Goal: Task Accomplishment & Management: Manage account settings

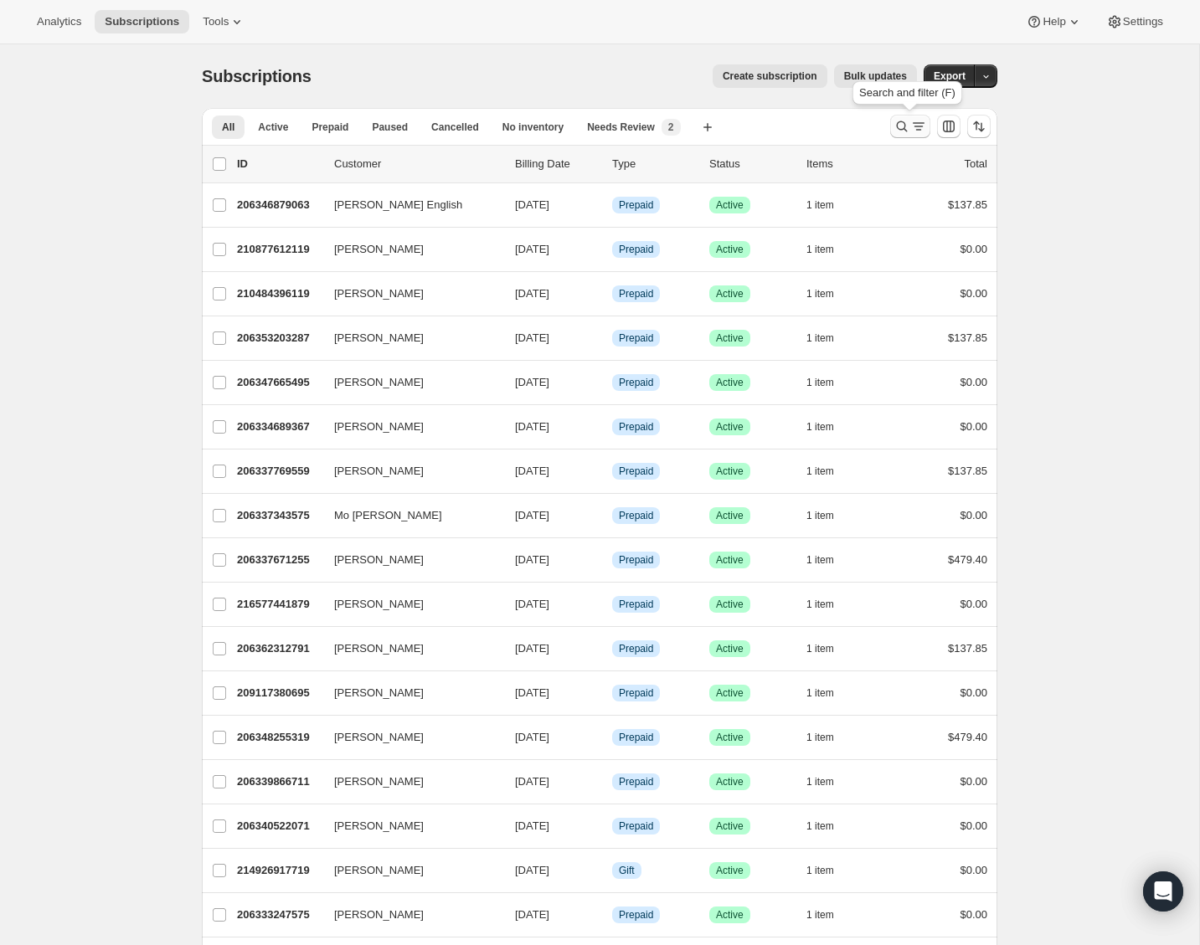
click at [894, 122] on icon "Search and filter results" at bounding box center [901, 126] width 17 height 17
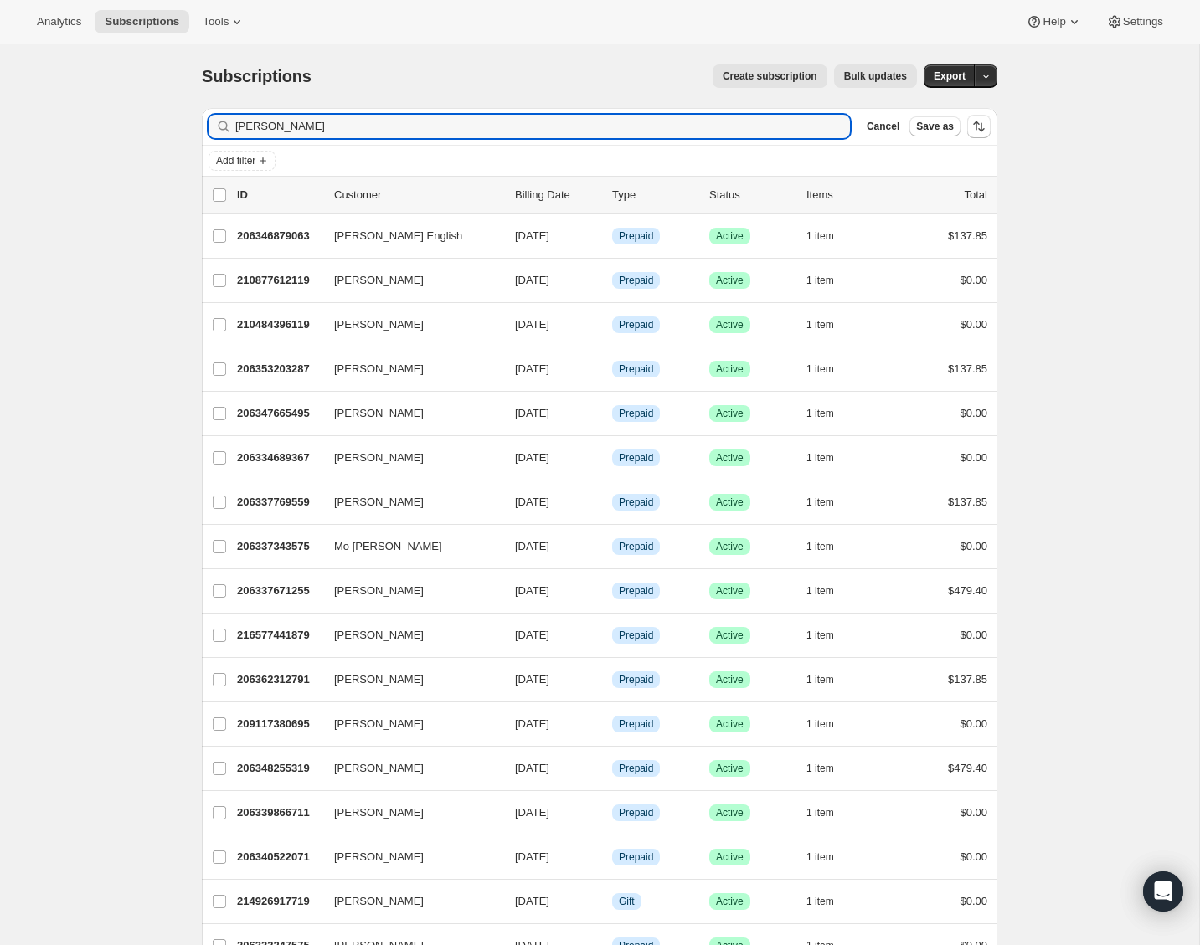
type input "Aimee Good"
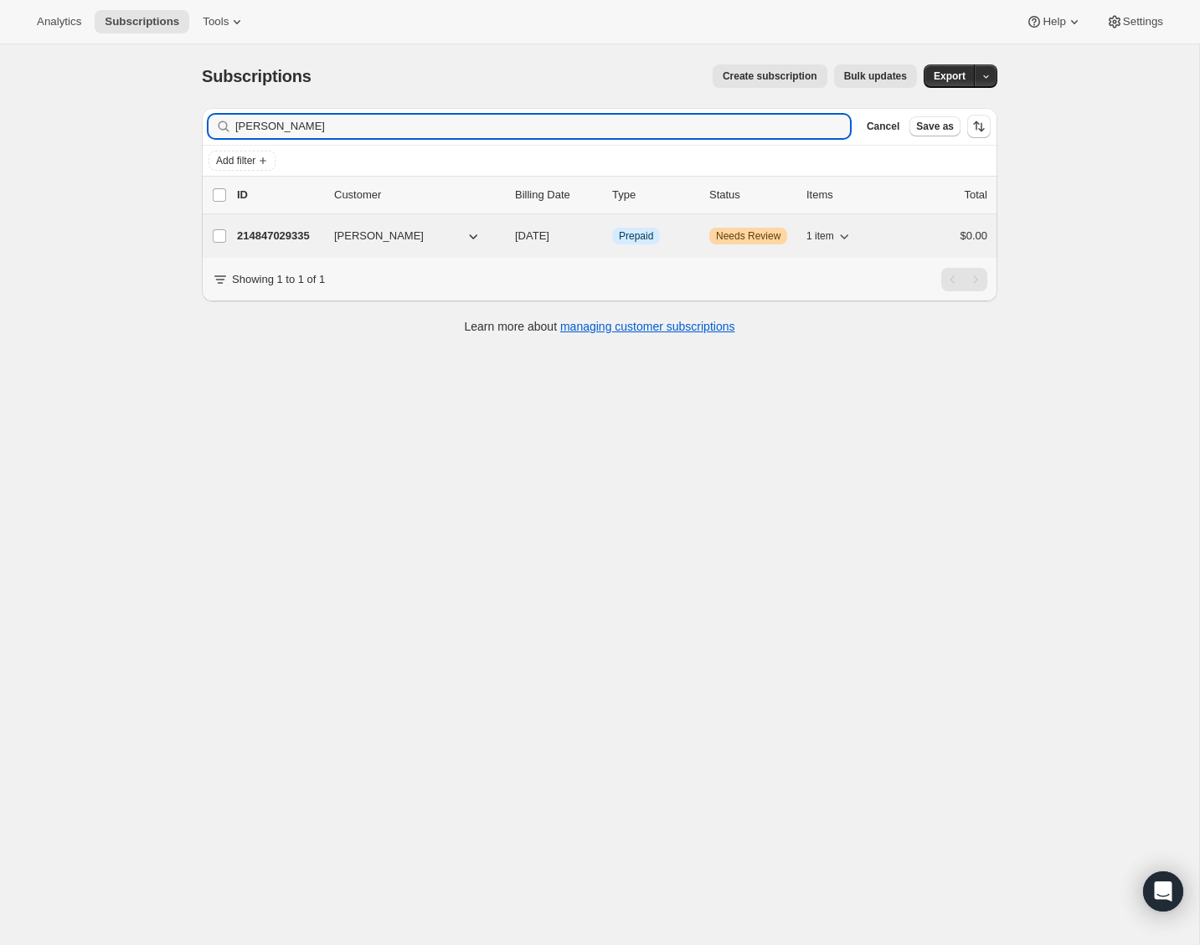
click at [296, 234] on p "214847029335" at bounding box center [279, 236] width 84 height 17
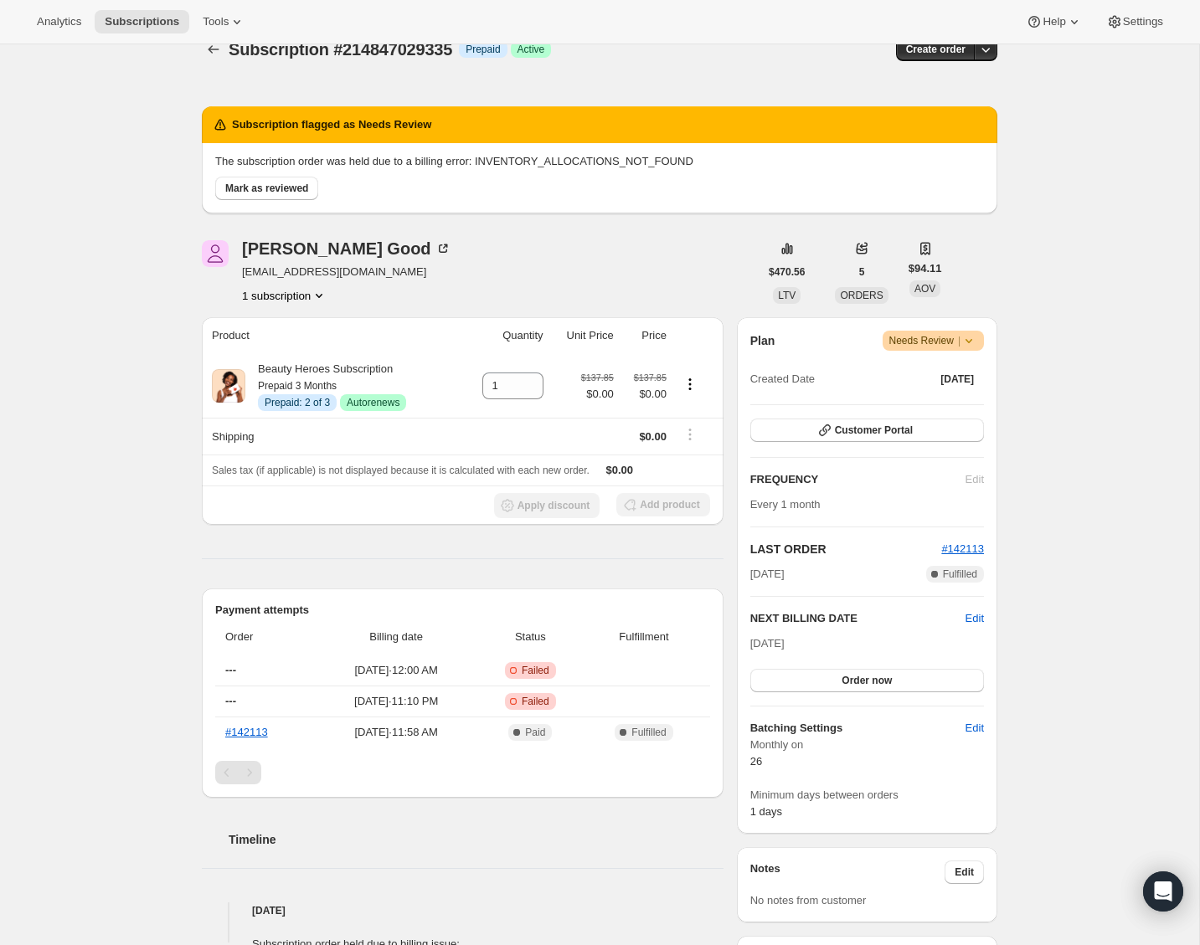
scroll to position [37, 0]
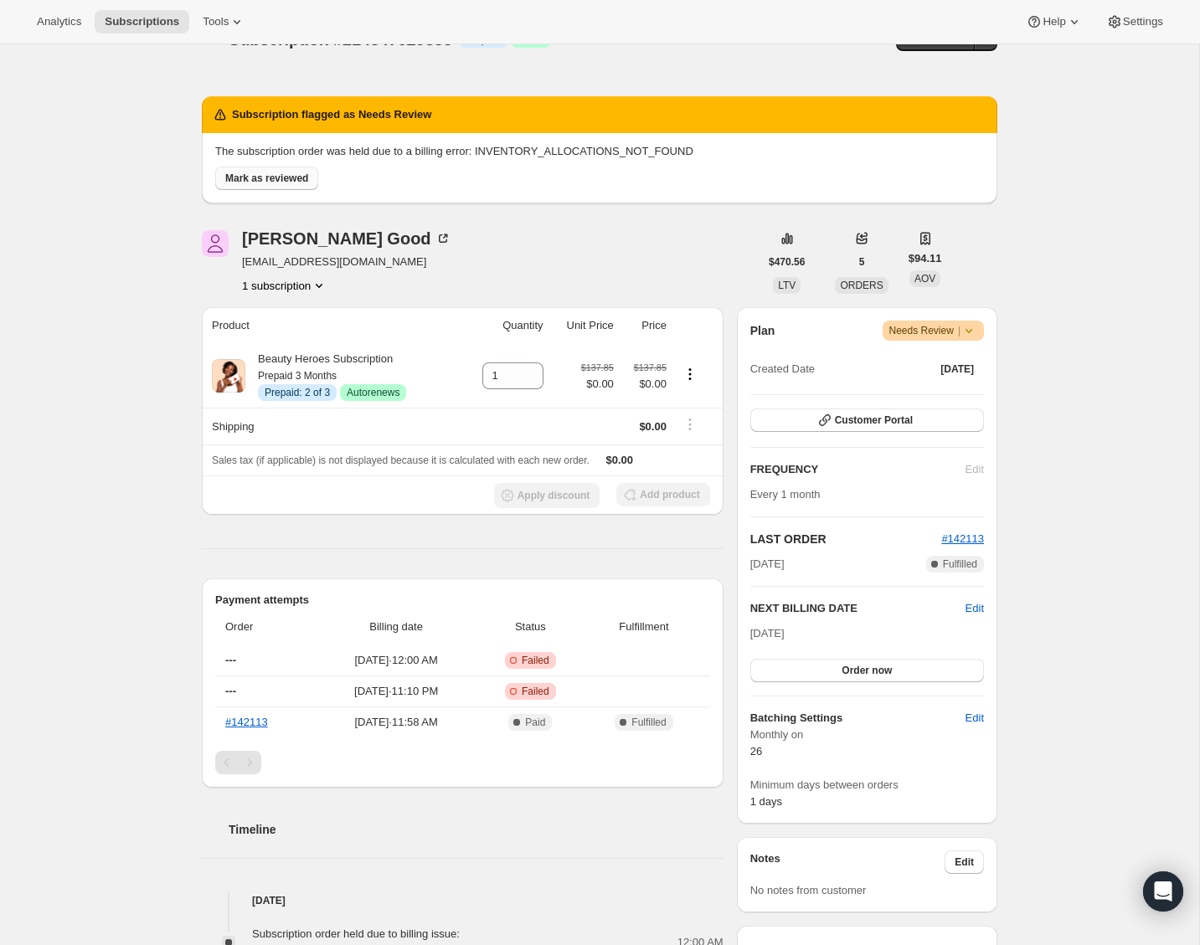
click at [237, 177] on span "Mark as reviewed" at bounding box center [266, 178] width 83 height 13
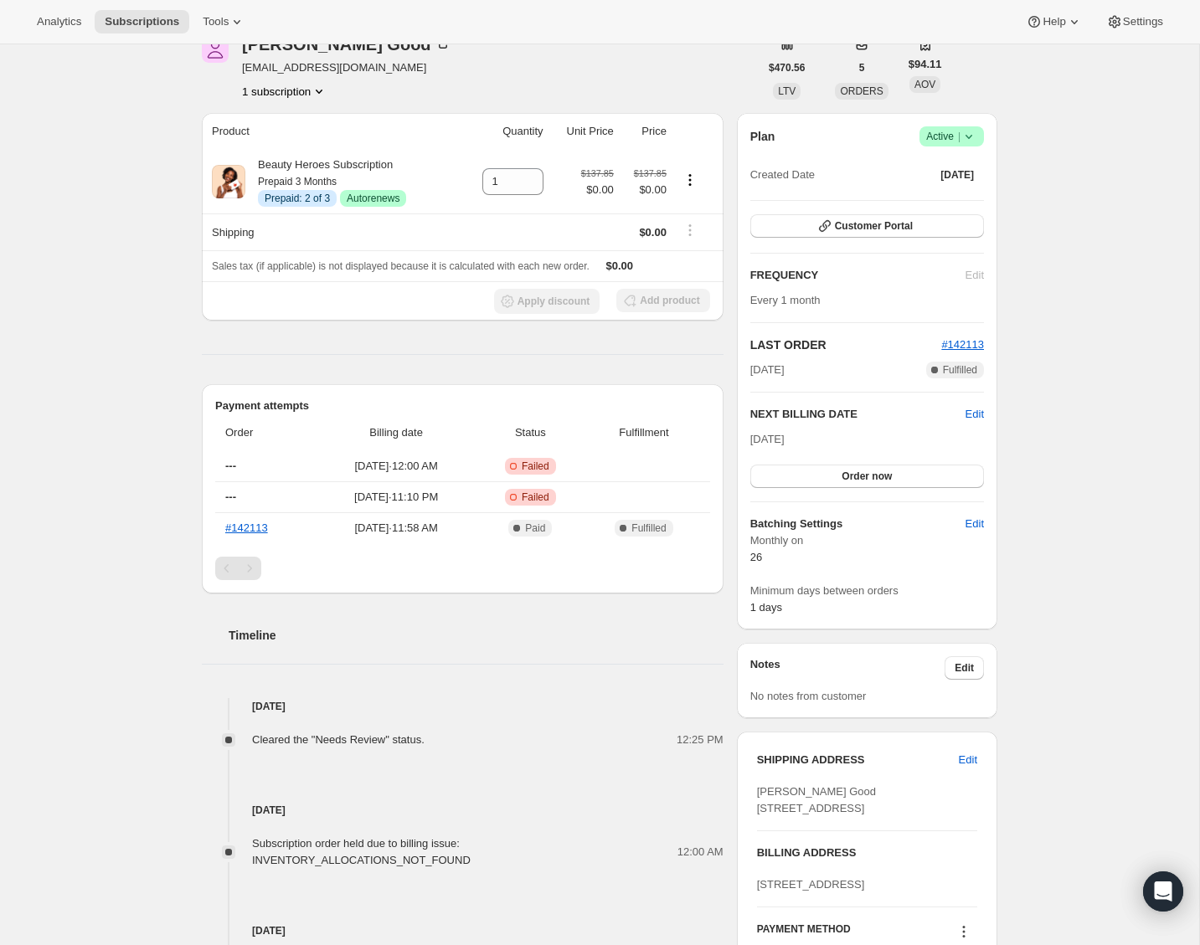
scroll to position [13, 0]
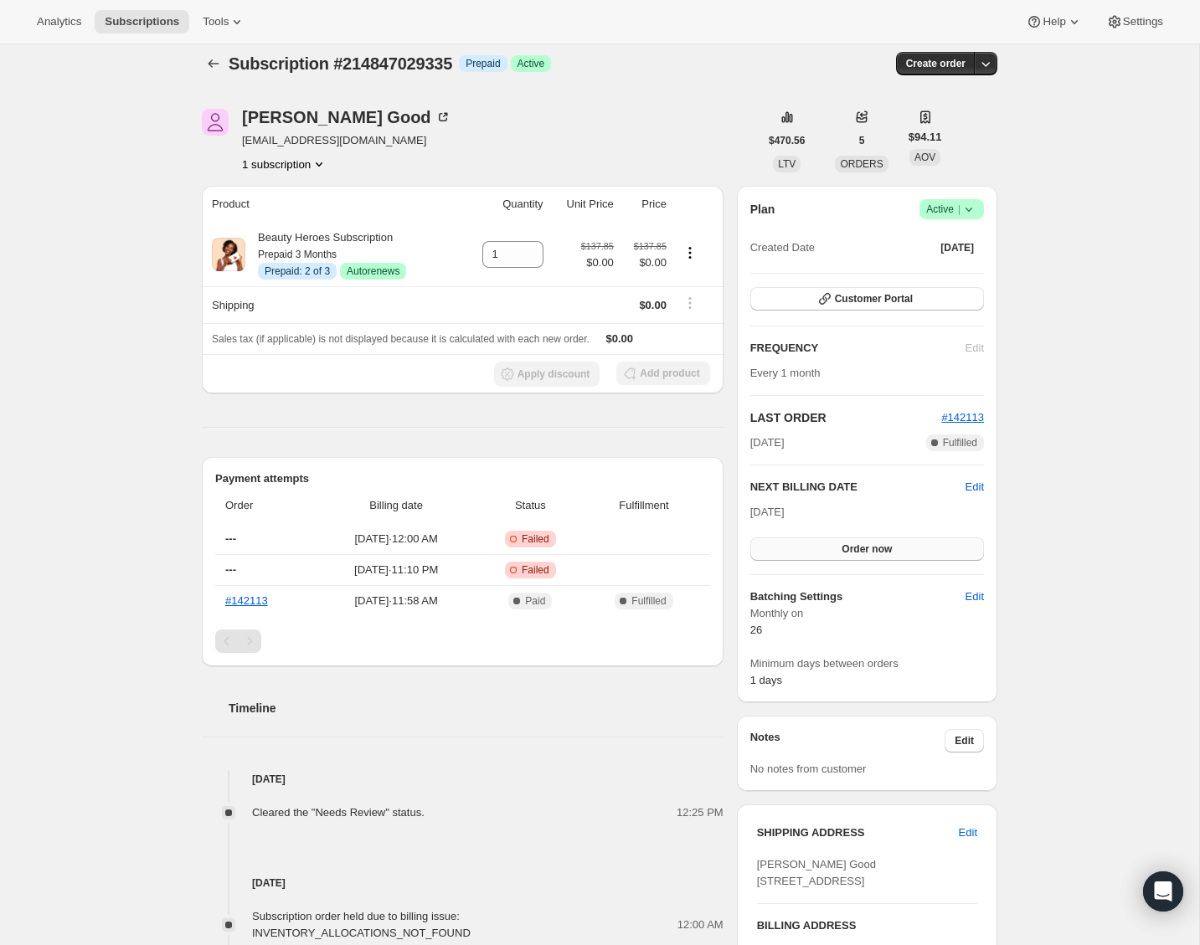
click at [788, 542] on button "Order now" at bounding box center [867, 548] width 234 height 23
click at [788, 544] on button "Click to confirm" at bounding box center [867, 548] width 234 height 23
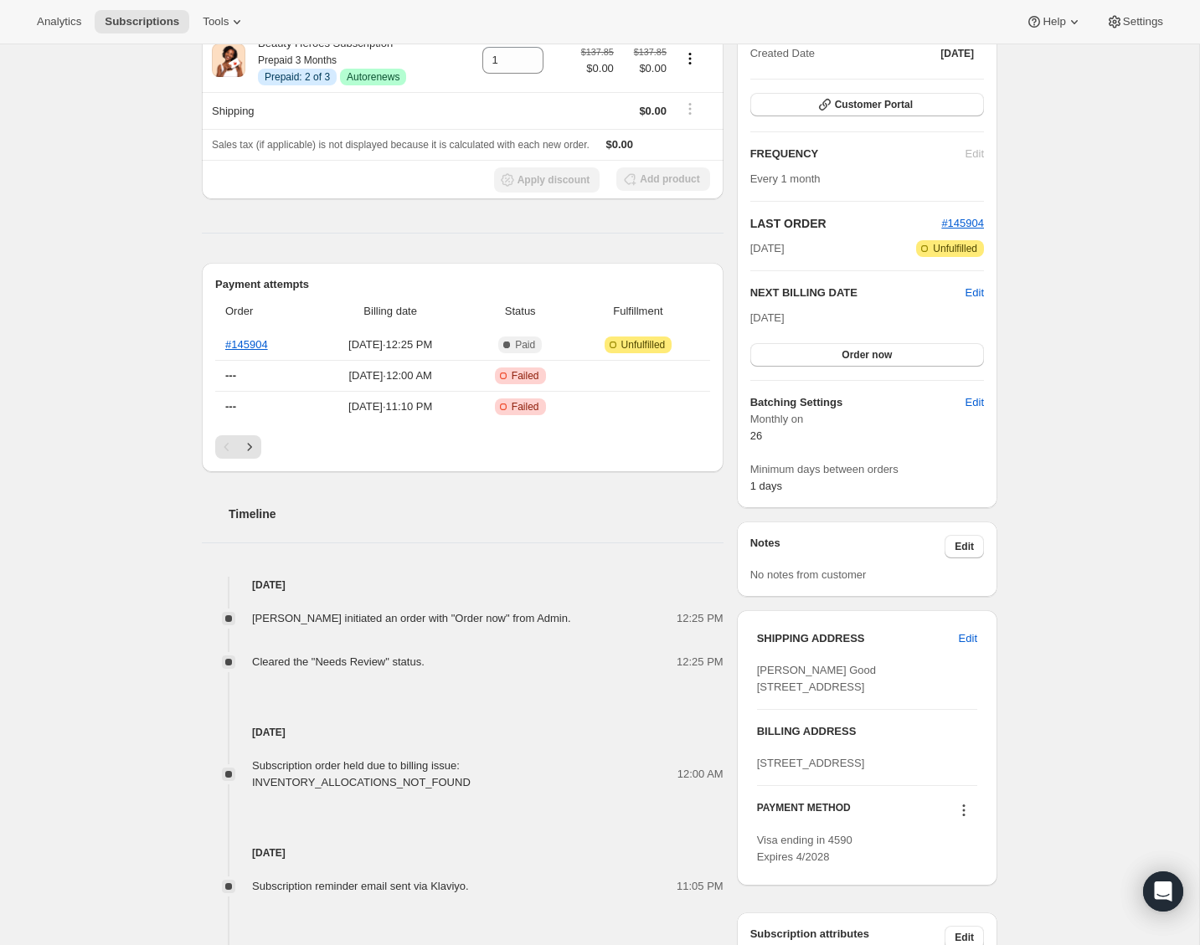
scroll to position [152, 0]
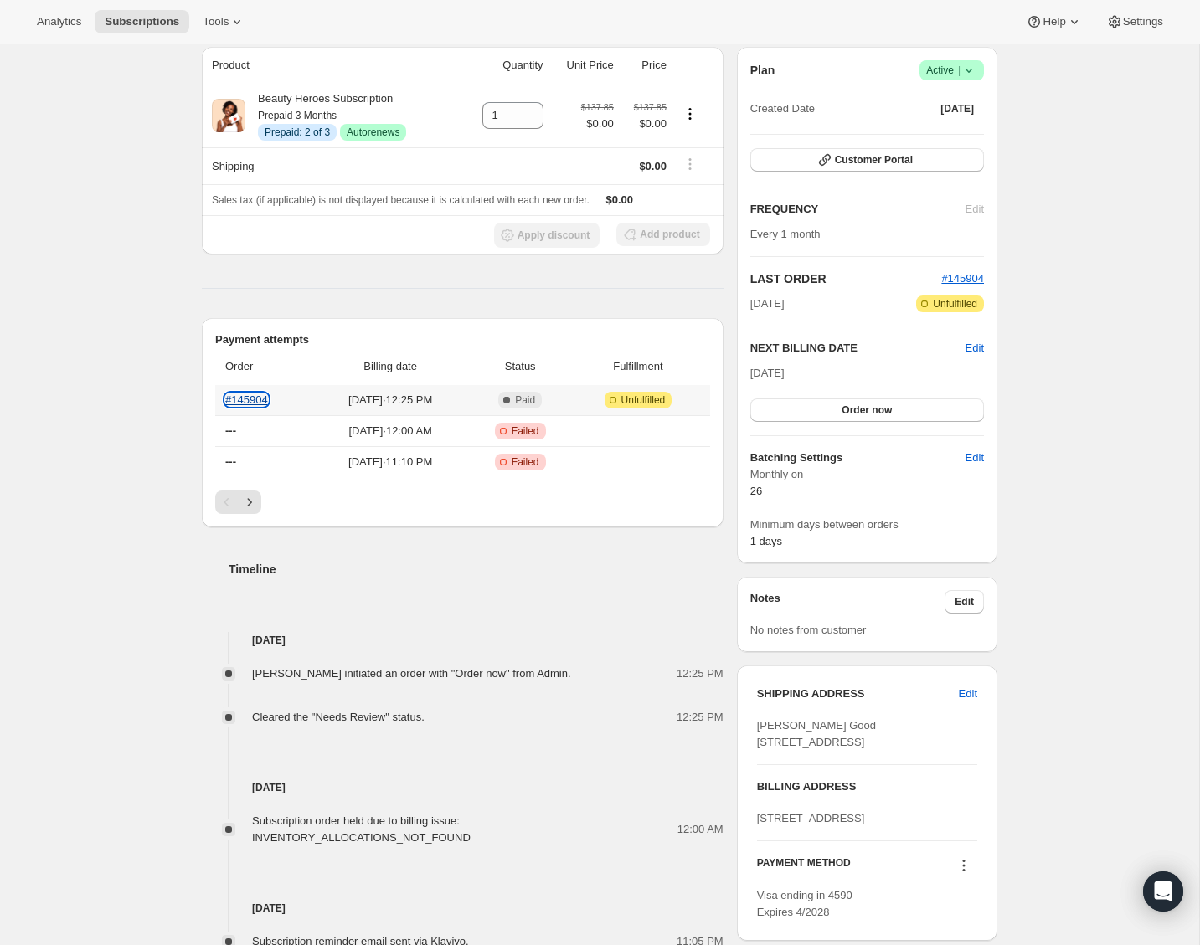
click at [252, 394] on link "#145904" at bounding box center [246, 399] width 43 height 13
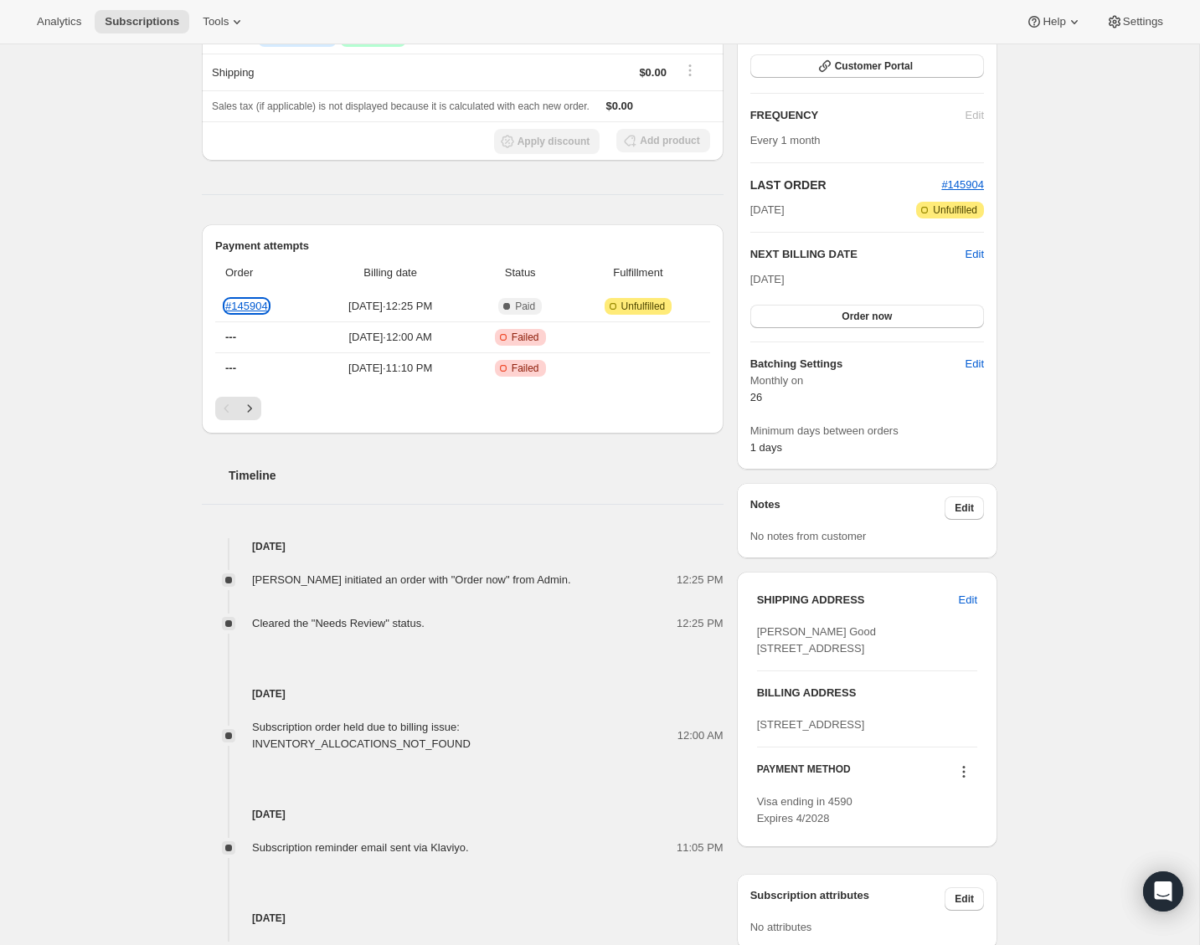
scroll to position [0, 0]
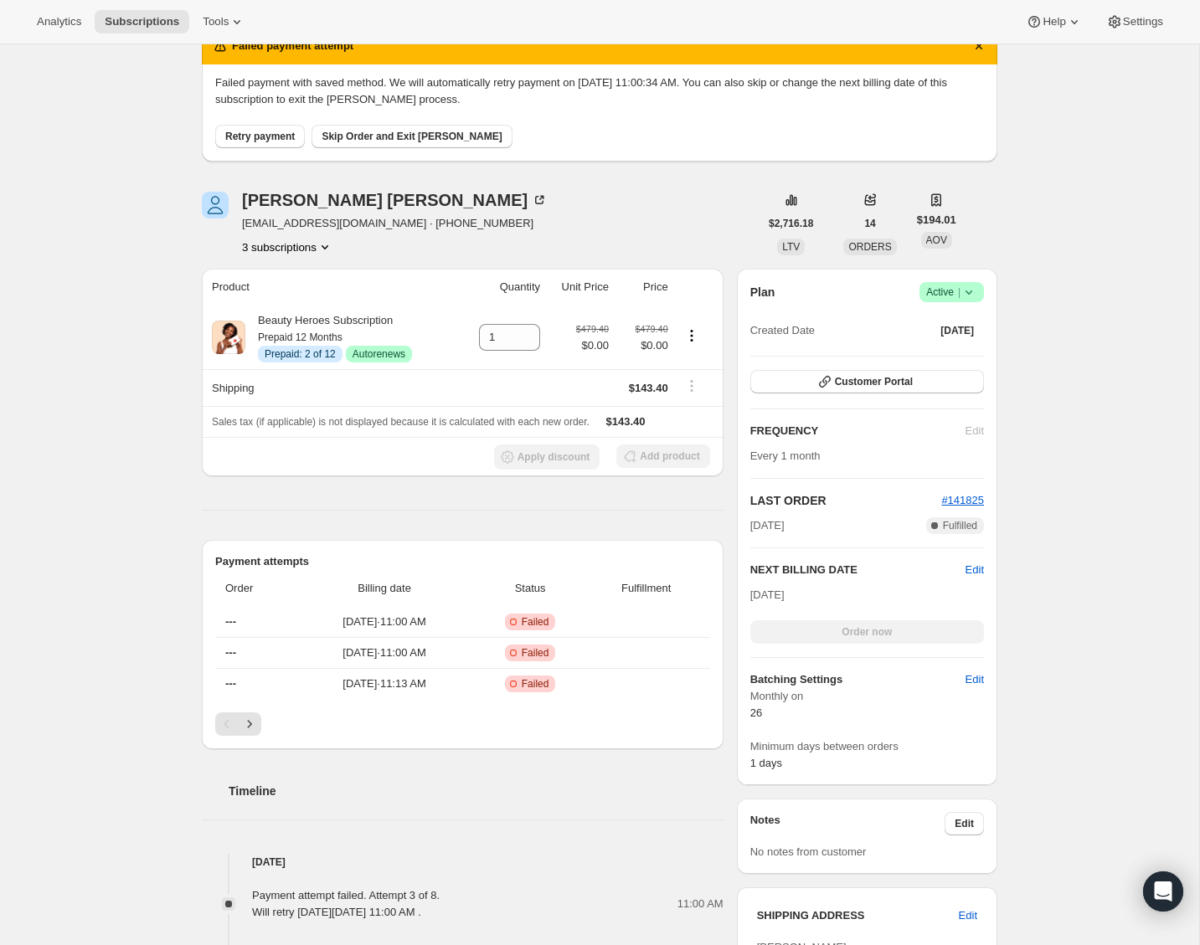
scroll to position [57, 0]
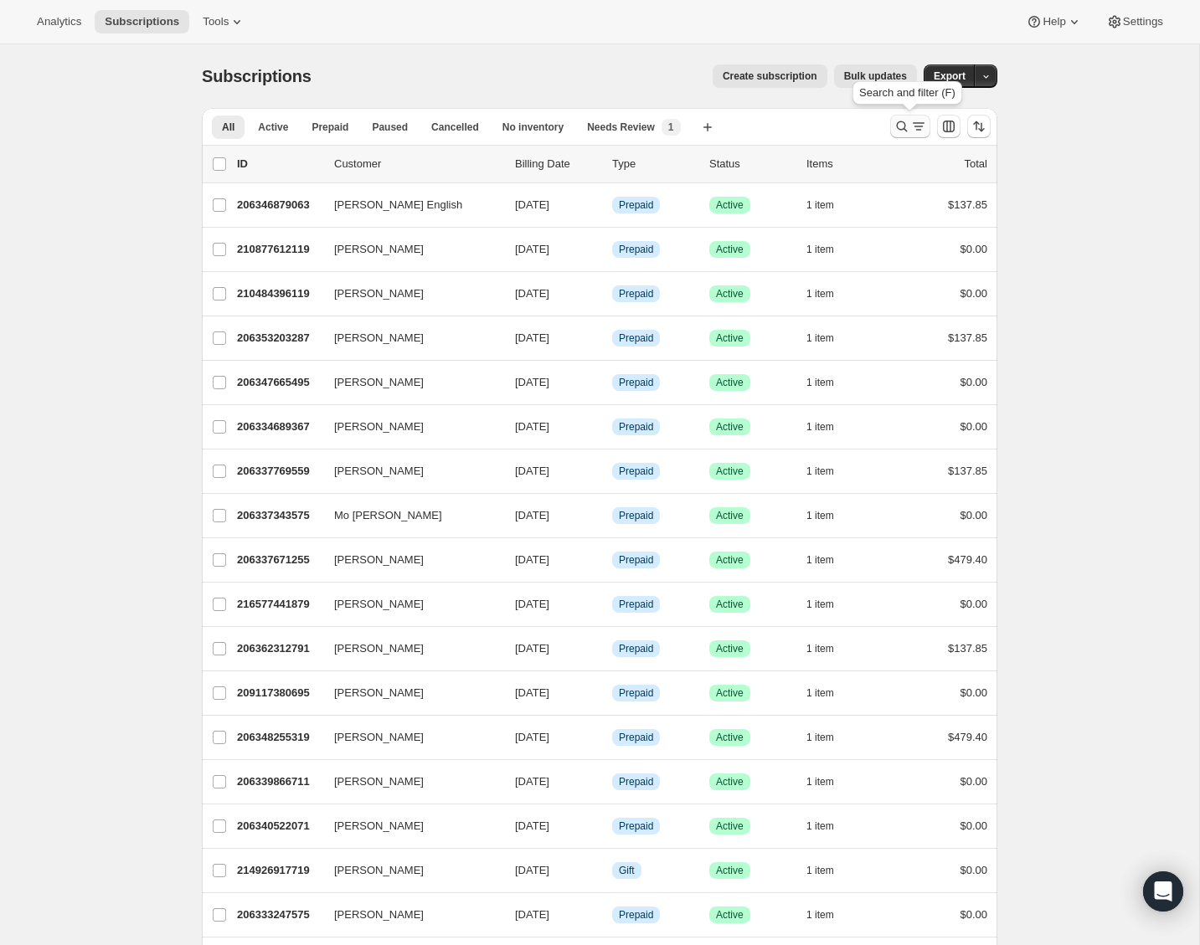
click at [907, 124] on icon "Search and filter results" at bounding box center [901, 126] width 17 height 17
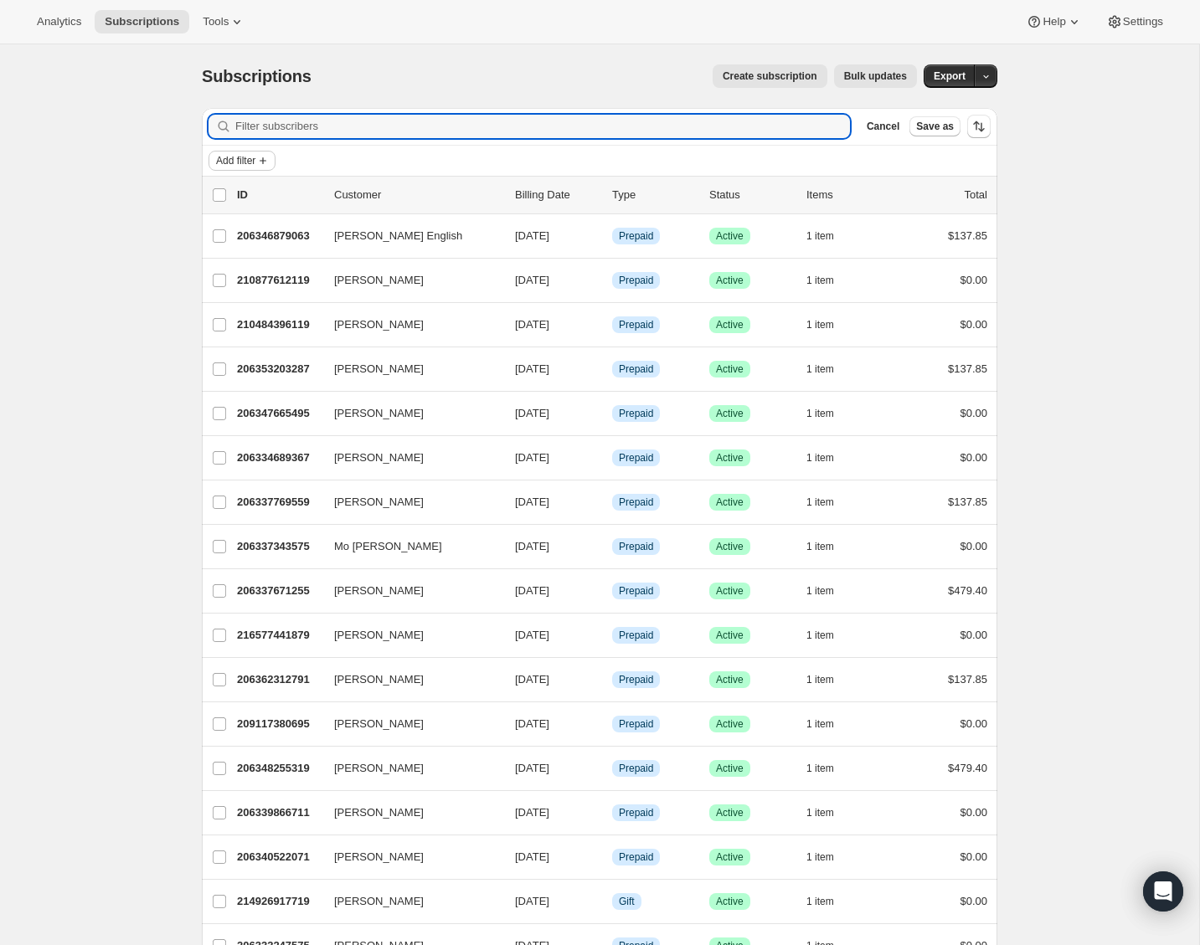
click at [254, 165] on span "Add filter" at bounding box center [235, 160] width 39 height 13
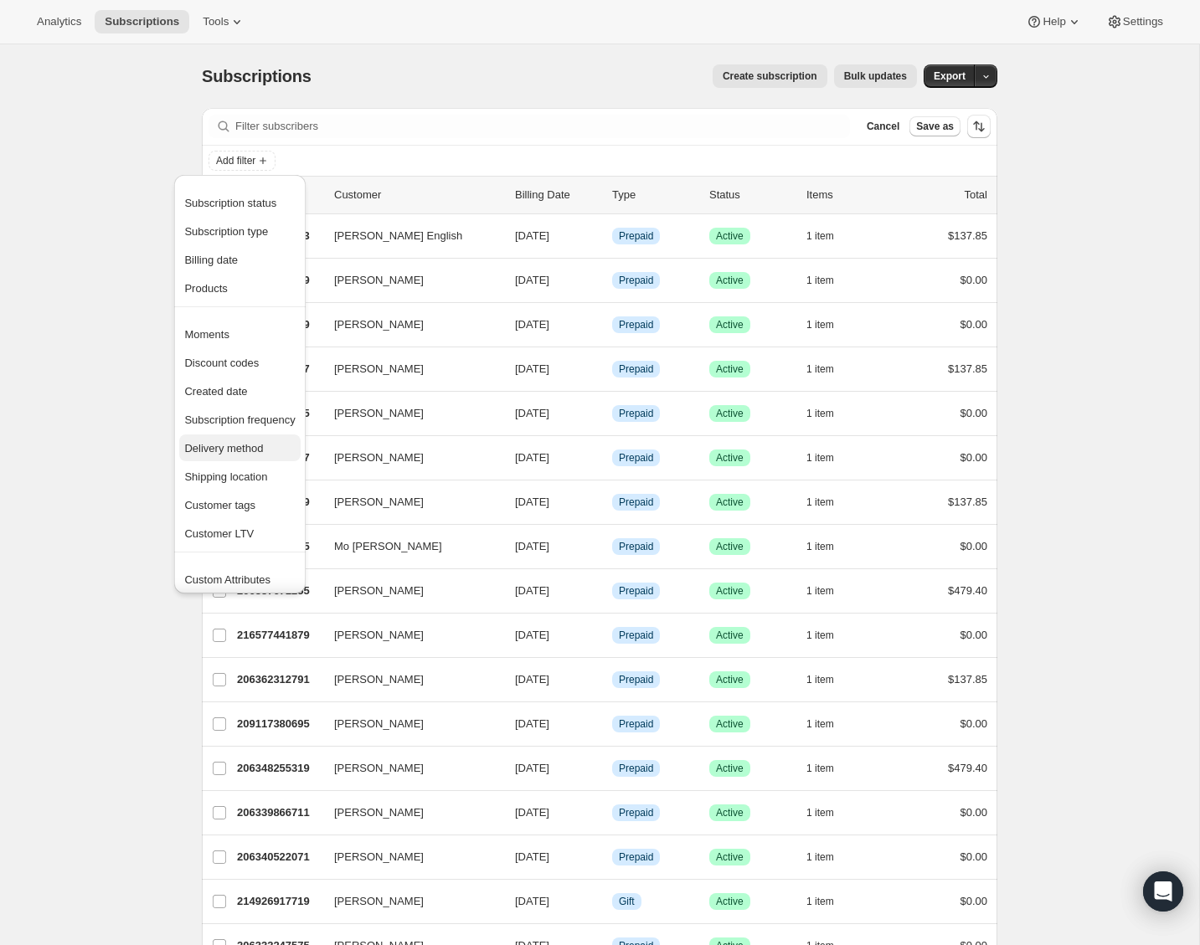
scroll to position [13, 0]
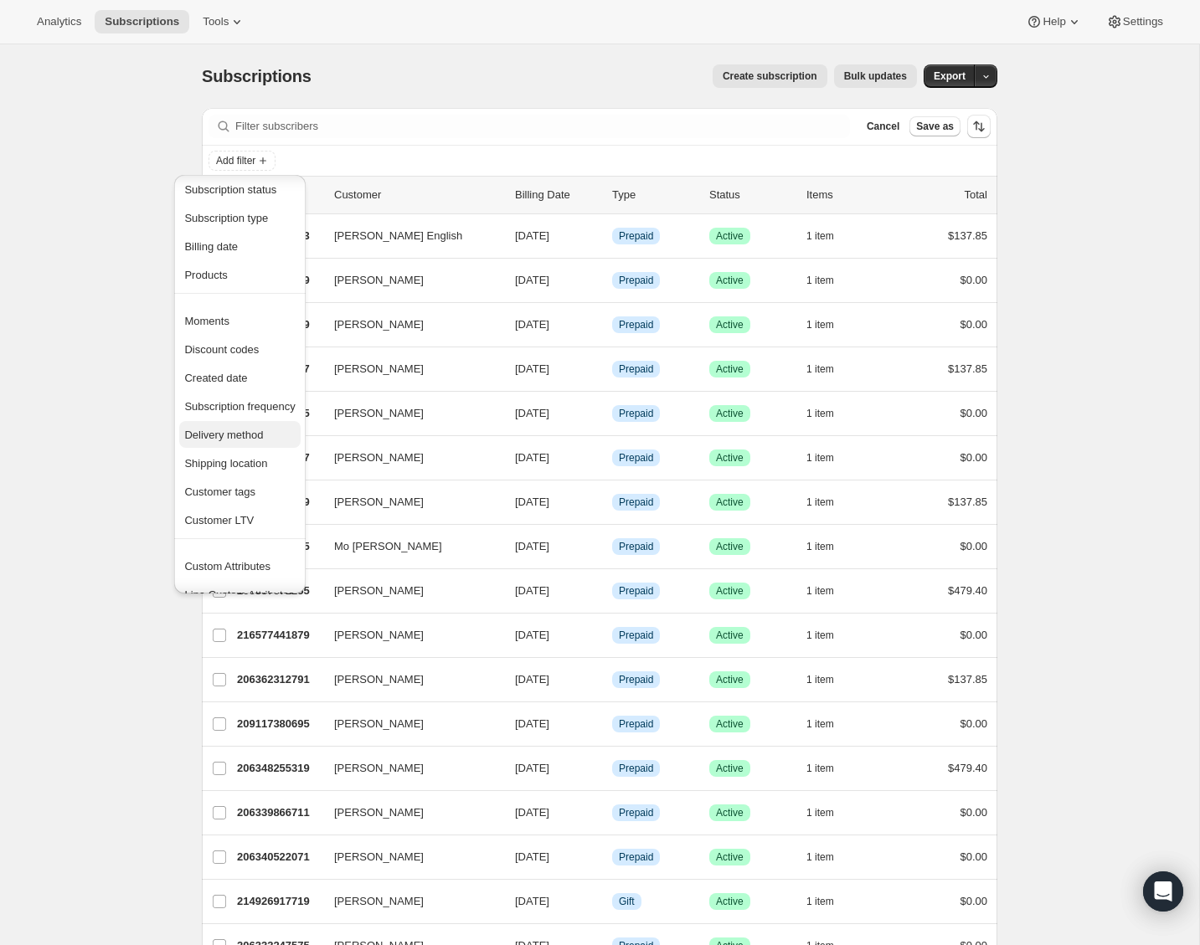
click at [263, 435] on span "Delivery method" at bounding box center [223, 435] width 79 height 13
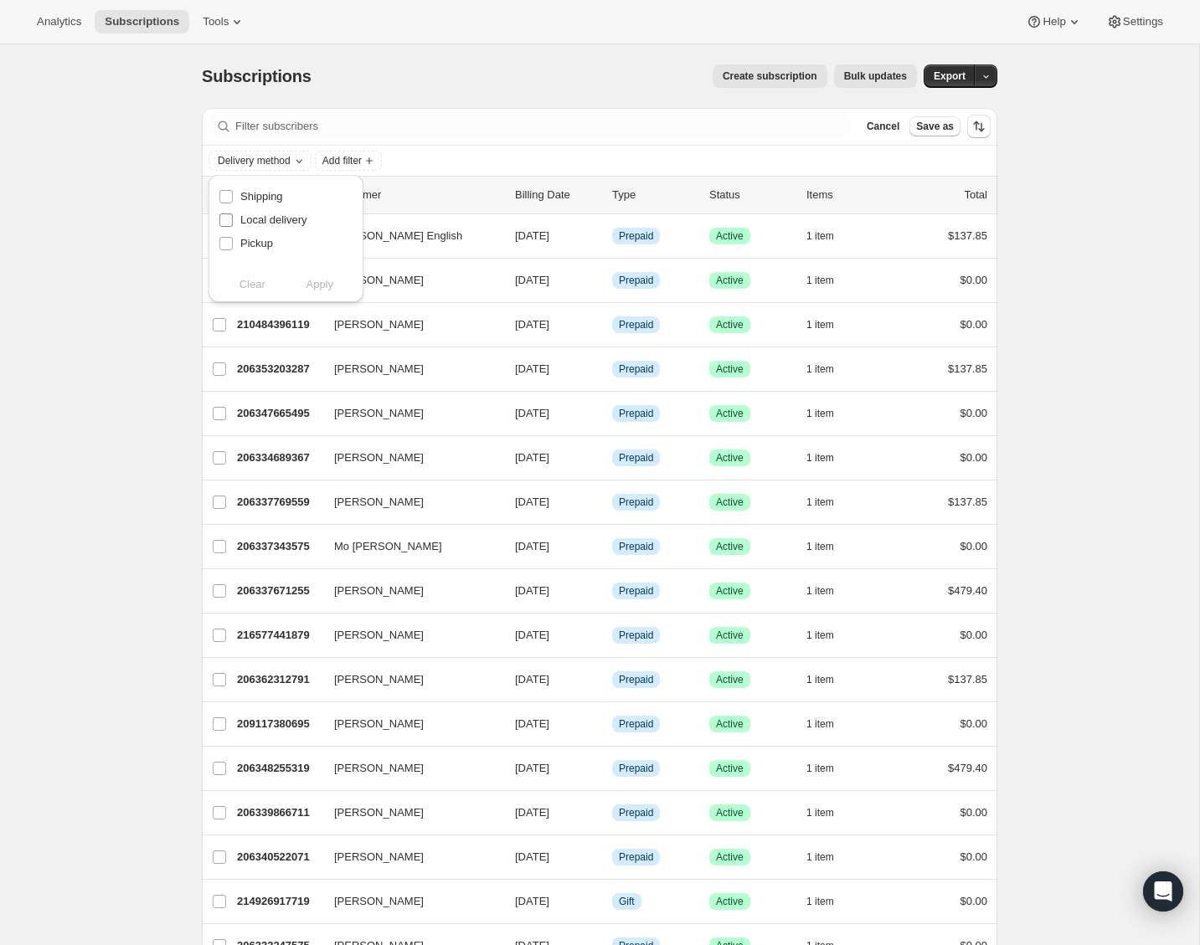
click at [266, 217] on span "Local delivery" at bounding box center [273, 219] width 67 height 13
click at [233, 217] on input "Local delivery" at bounding box center [225, 219] width 13 height 13
click at [311, 283] on span "Apply" at bounding box center [320, 284] width 28 height 17
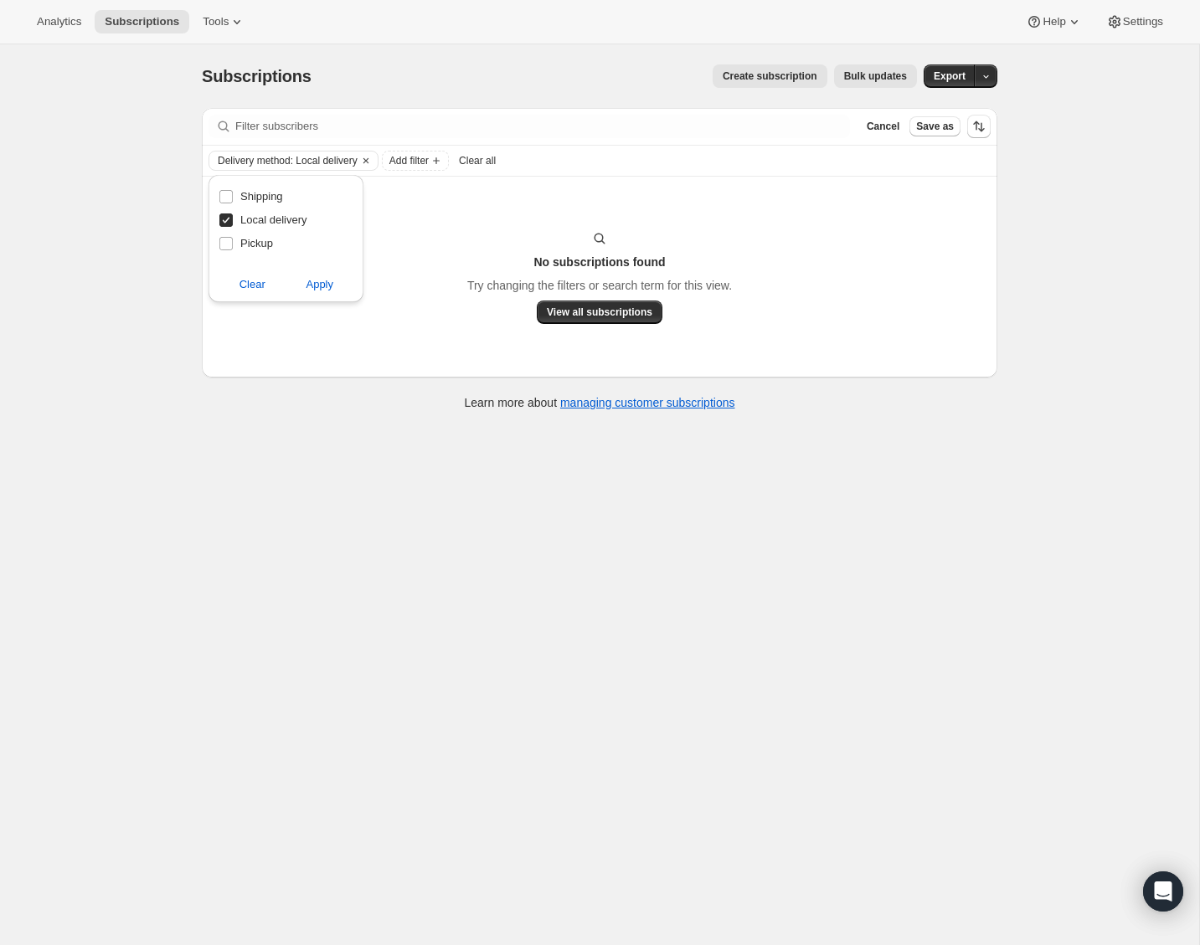
click at [245, 217] on span "Local delivery" at bounding box center [273, 219] width 67 height 13
click at [233, 217] on input "Local delivery" at bounding box center [225, 219] width 13 height 13
checkbox input "false"
click at [230, 242] on input "Pickup" at bounding box center [225, 243] width 13 height 13
checkbox input "true"
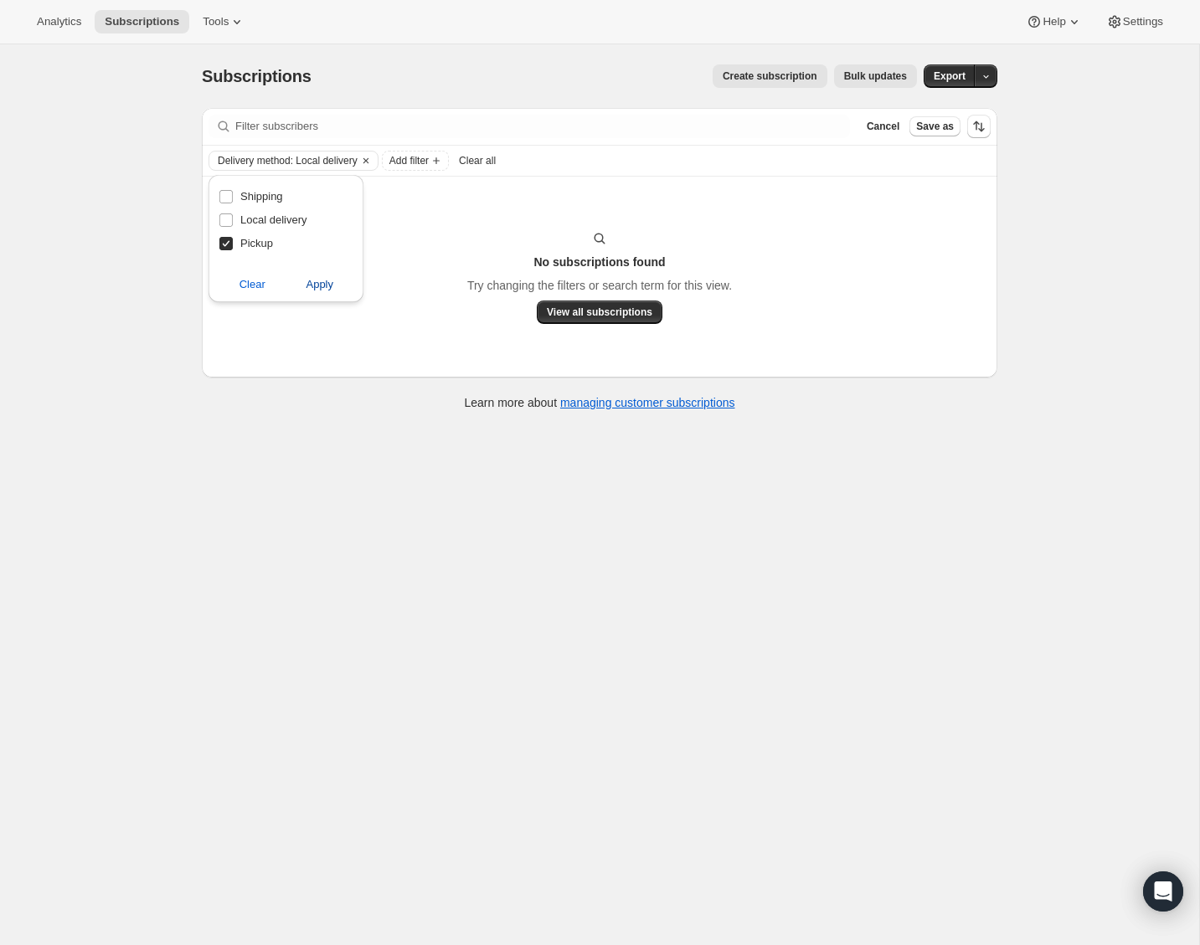
click at [321, 288] on span "Apply" at bounding box center [320, 284] width 28 height 17
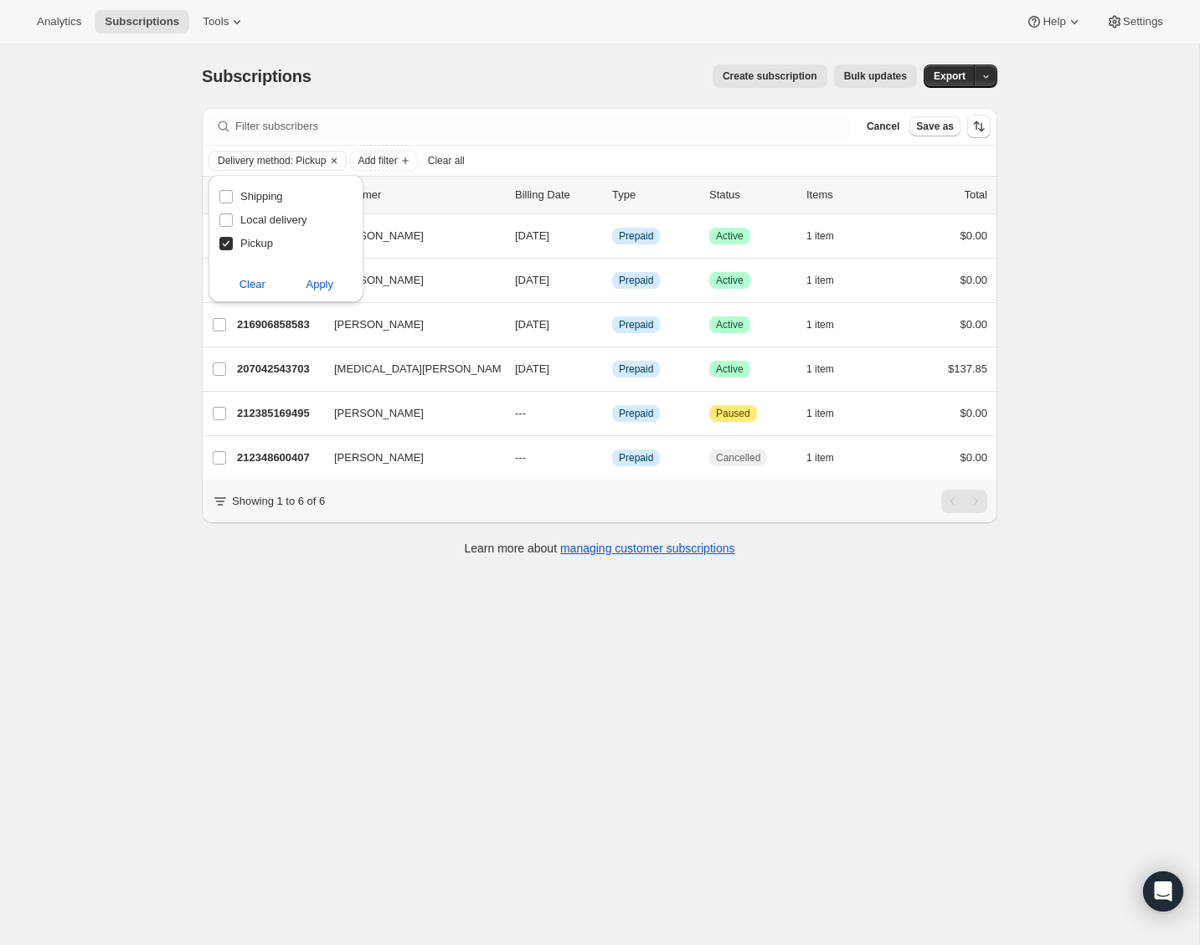
click at [157, 339] on div "Subscriptions. This page is ready Subscriptions Create subscription Bulk update…" at bounding box center [599, 516] width 1199 height 945
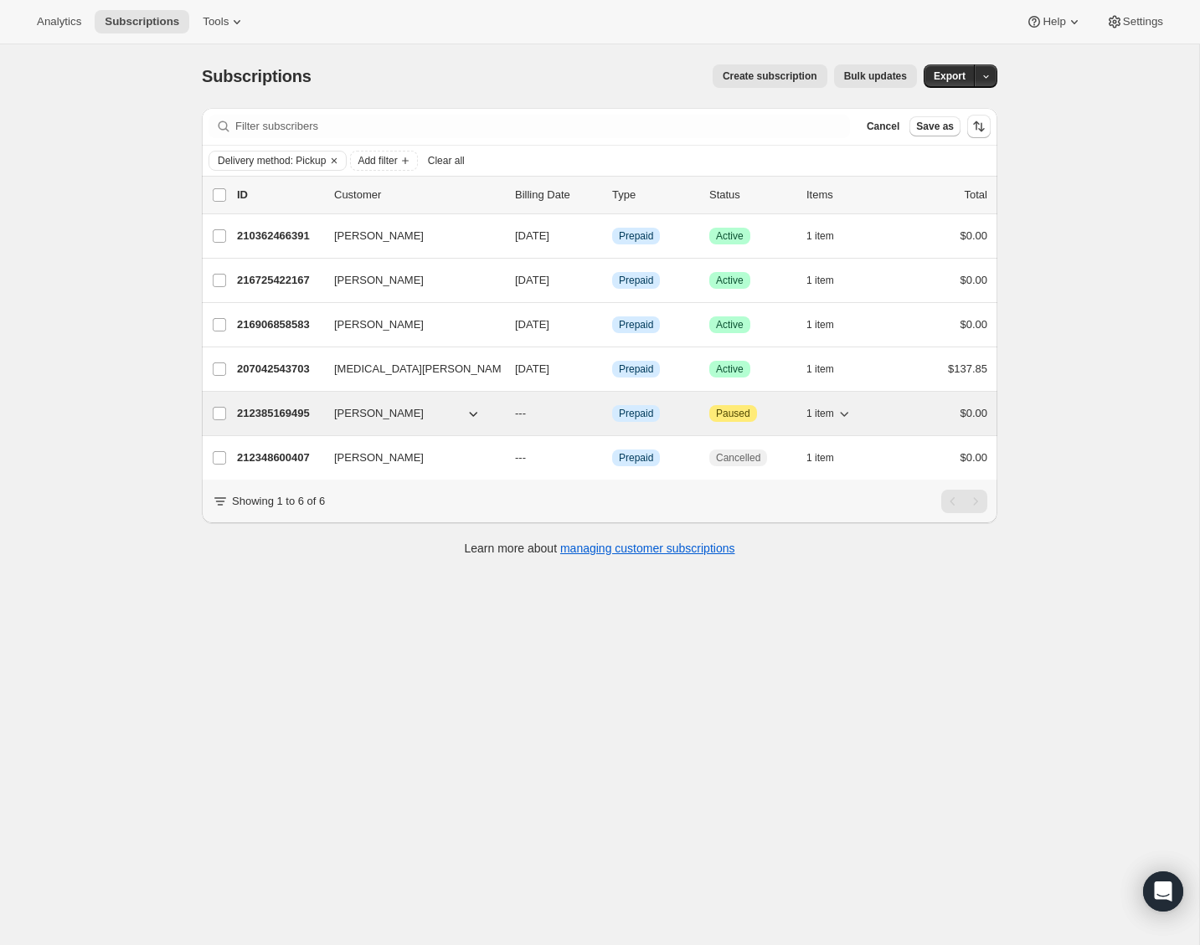
click at [278, 415] on p "212385169495" at bounding box center [279, 413] width 84 height 17
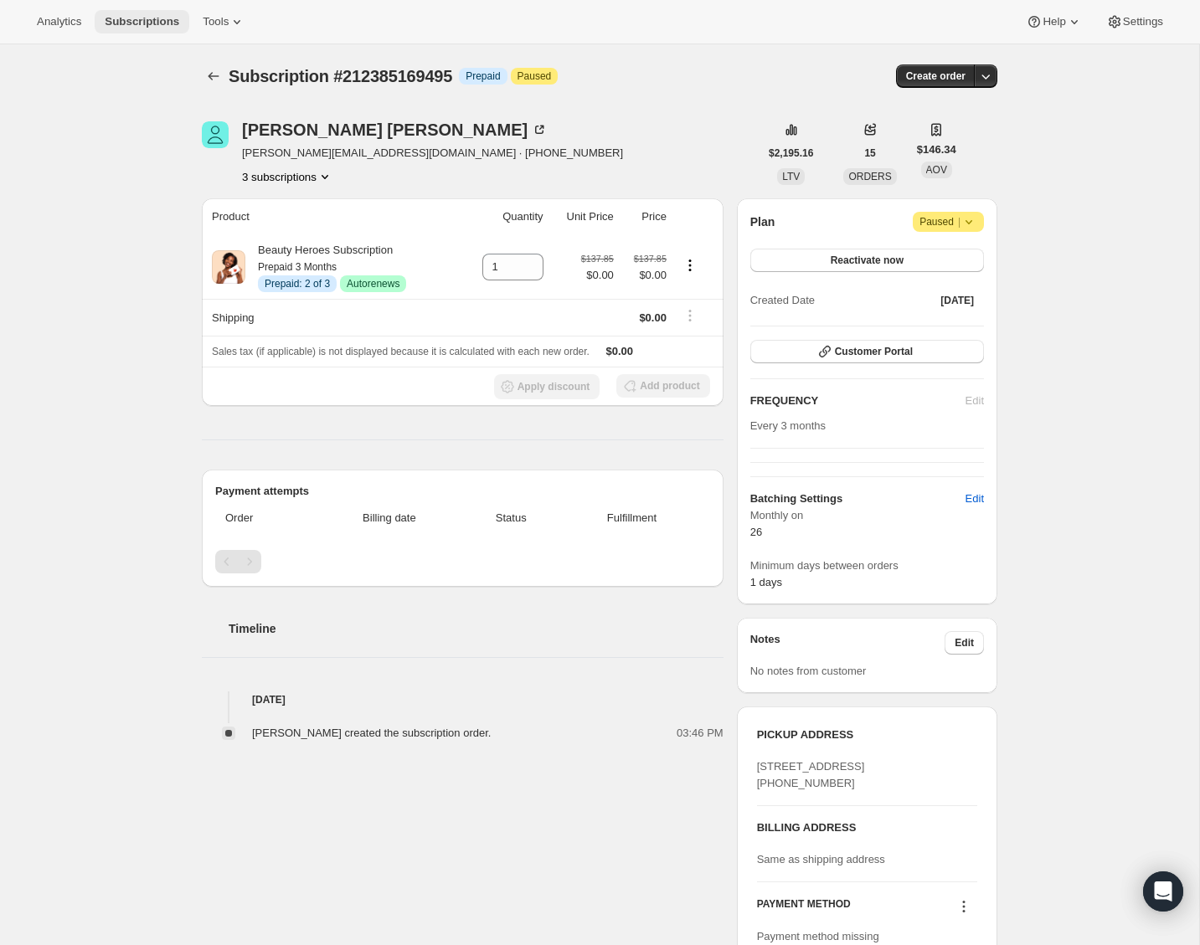
click at [137, 24] on span "Subscriptions" at bounding box center [142, 21] width 75 height 13
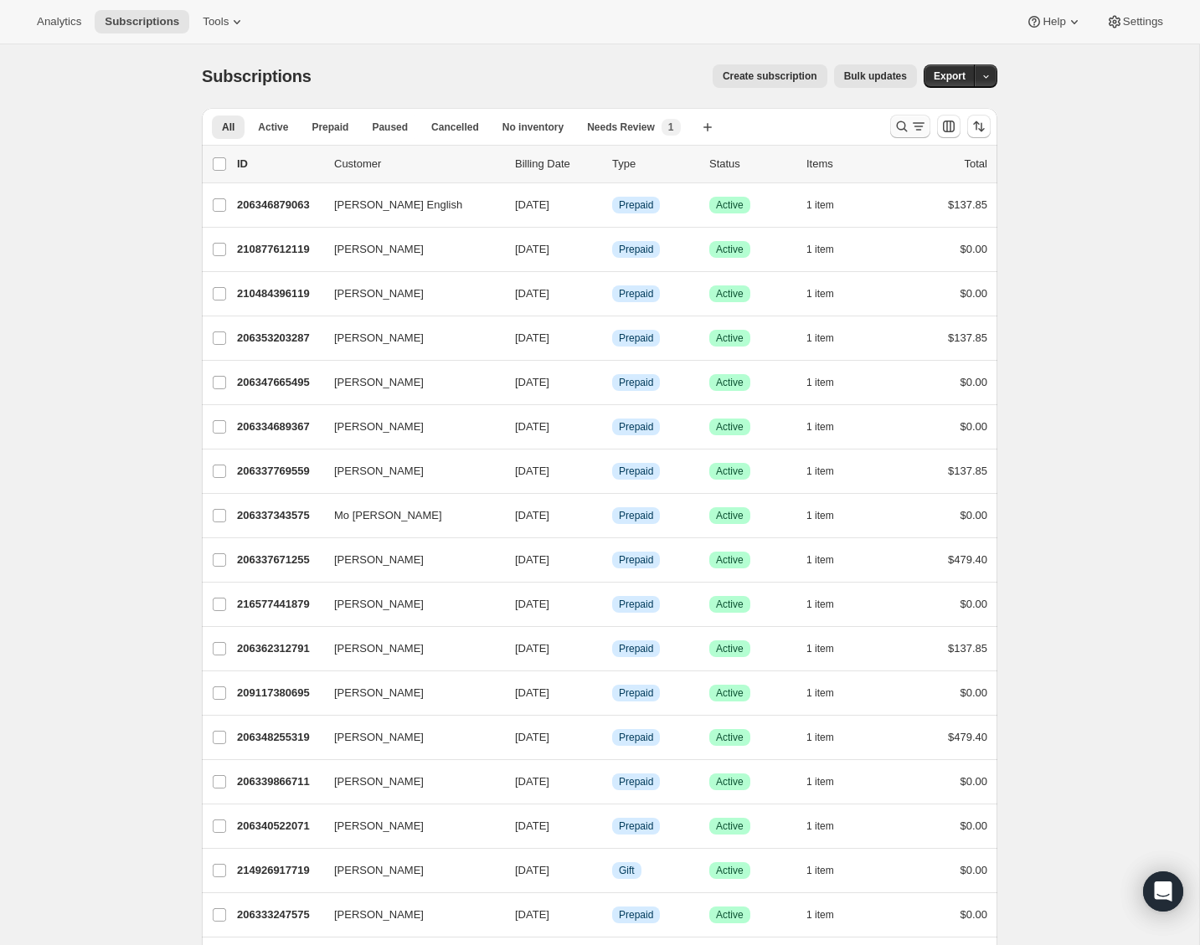
click at [891, 129] on button "Search and filter results" at bounding box center [910, 126] width 40 height 23
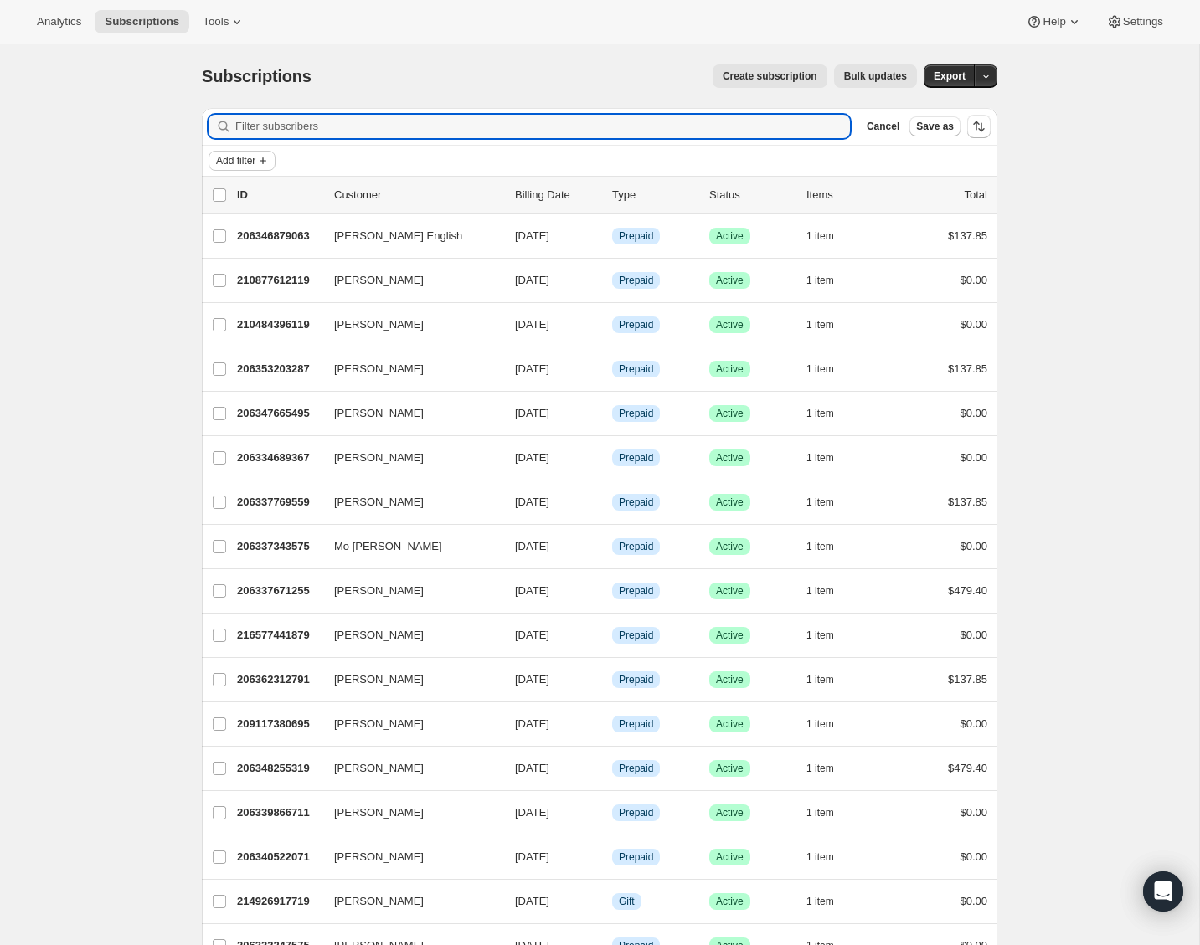
click at [265, 162] on icon "Add filter" at bounding box center [262, 160] width 13 height 13
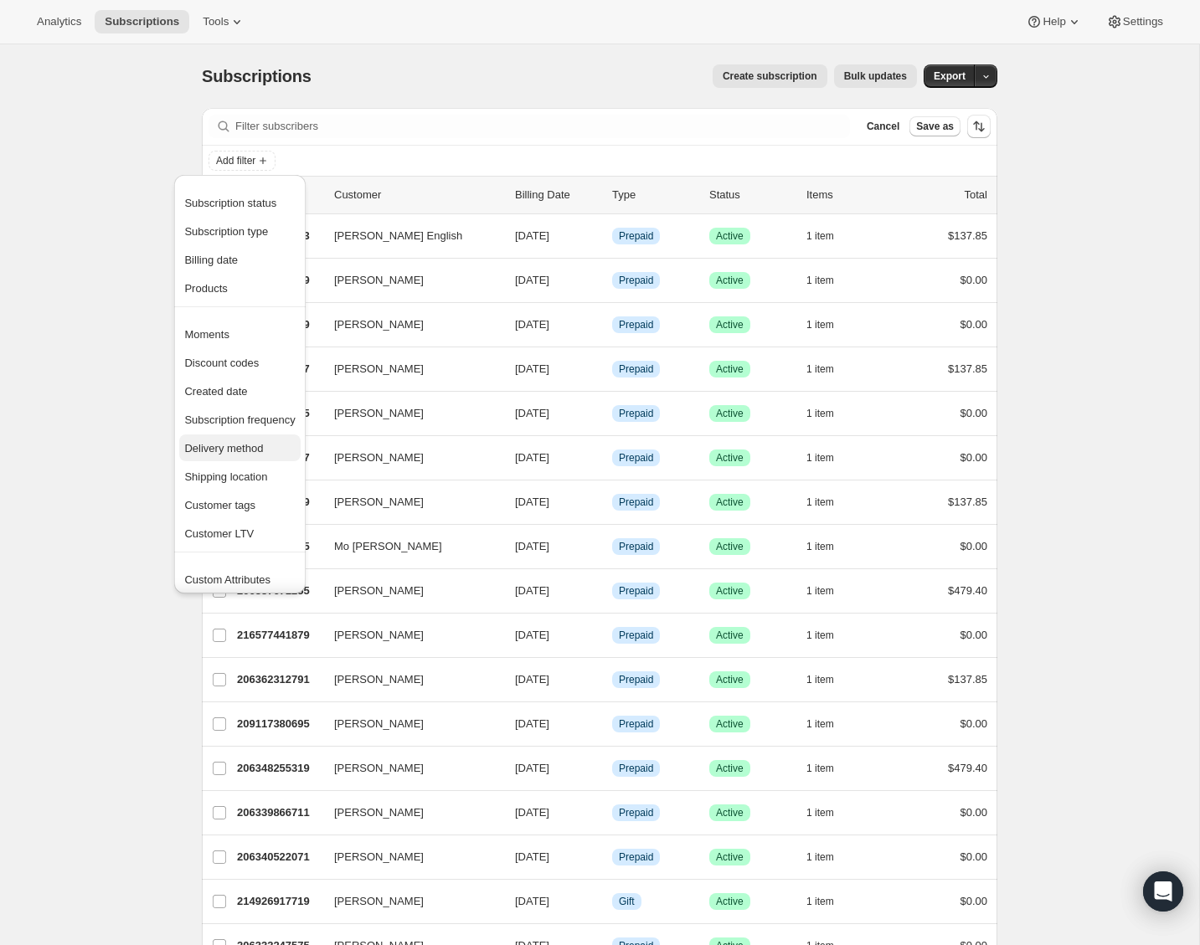
click at [240, 445] on span "Delivery method" at bounding box center [223, 448] width 79 height 13
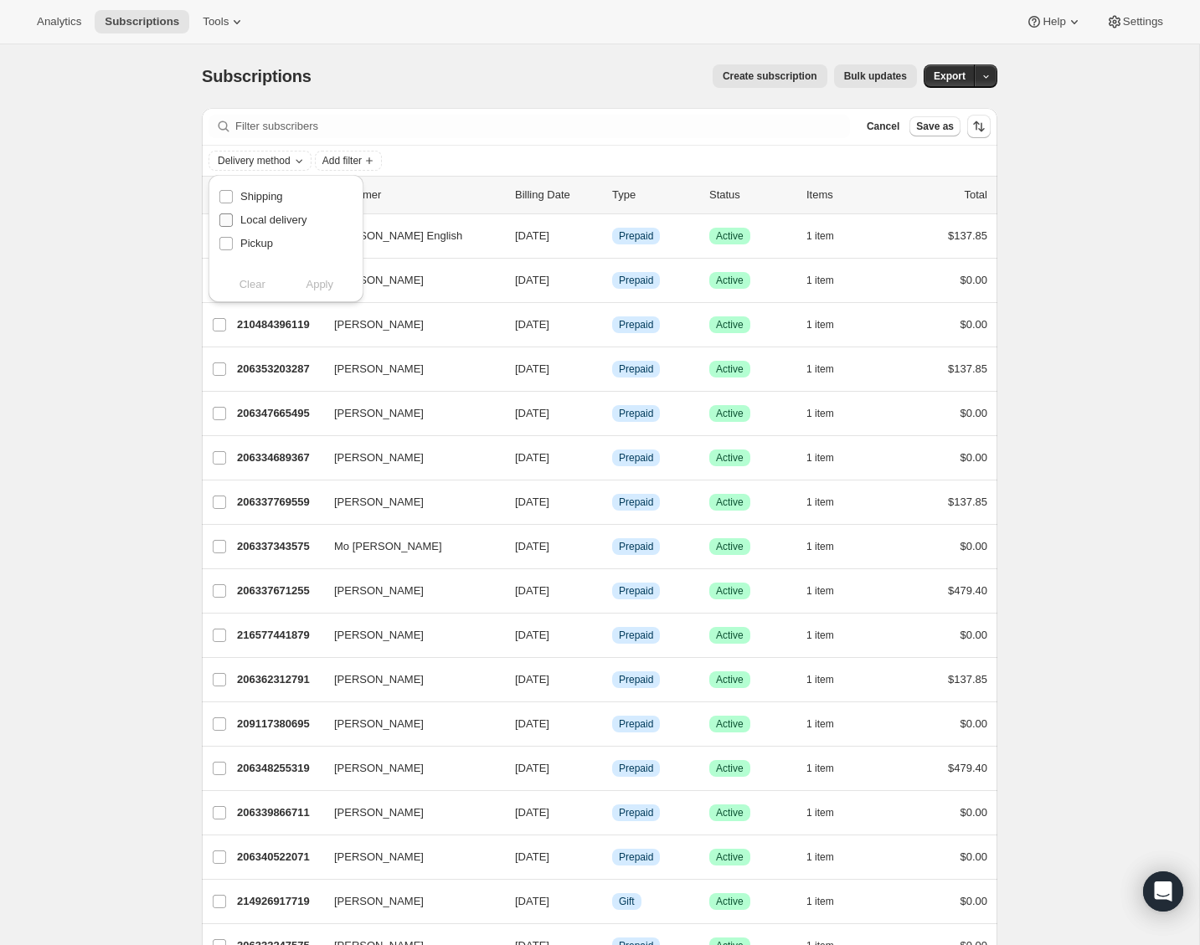
click at [275, 219] on span "Local delivery" at bounding box center [273, 219] width 67 height 13
click at [233, 219] on input "Local delivery" at bounding box center [225, 219] width 13 height 13
checkbox input "true"
click at [319, 283] on span "Apply" at bounding box center [320, 284] width 28 height 17
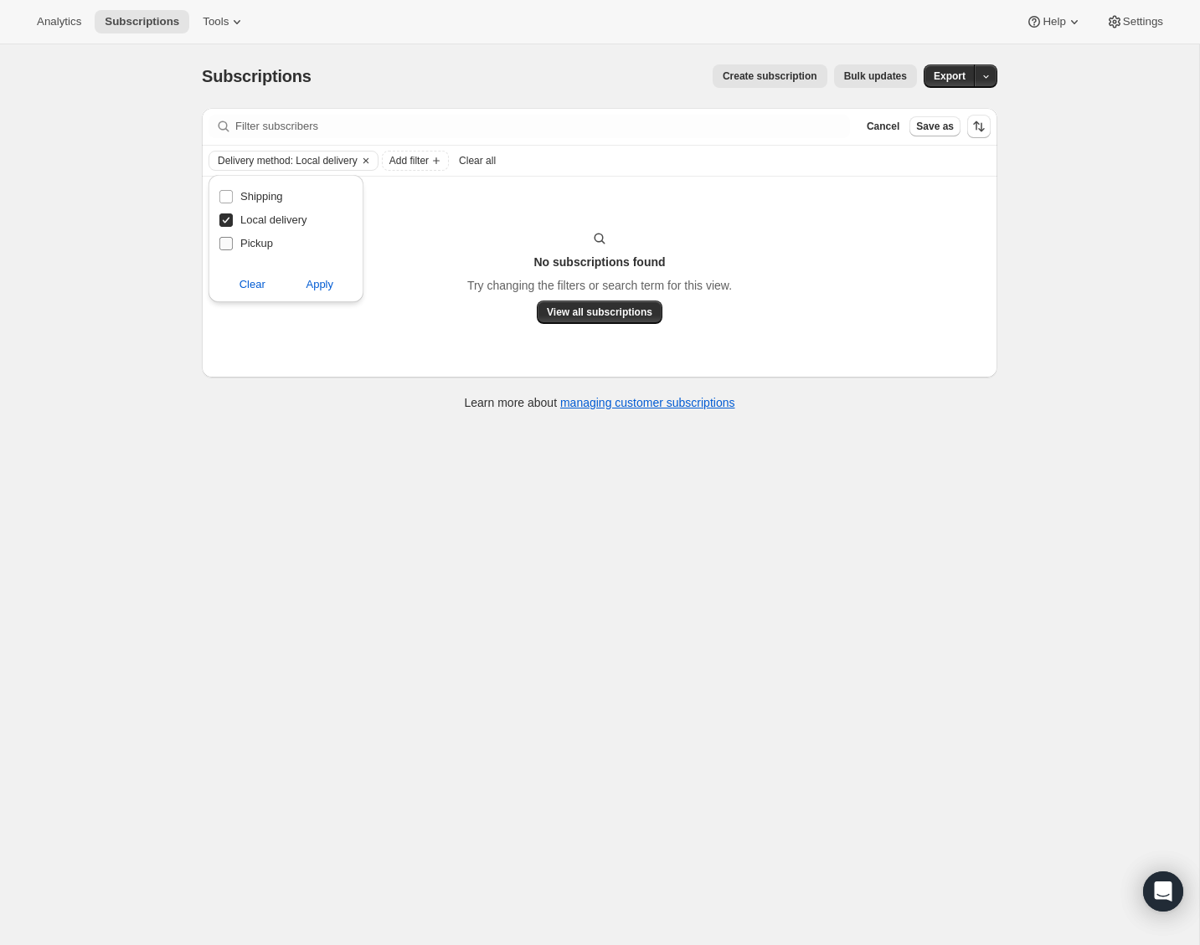
click at [228, 239] on input "Pickup" at bounding box center [225, 243] width 13 height 13
checkbox input "true"
click at [229, 219] on input "Local delivery" at bounding box center [225, 219] width 13 height 13
checkbox input "false"
click at [311, 289] on span "Apply" at bounding box center [320, 284] width 28 height 17
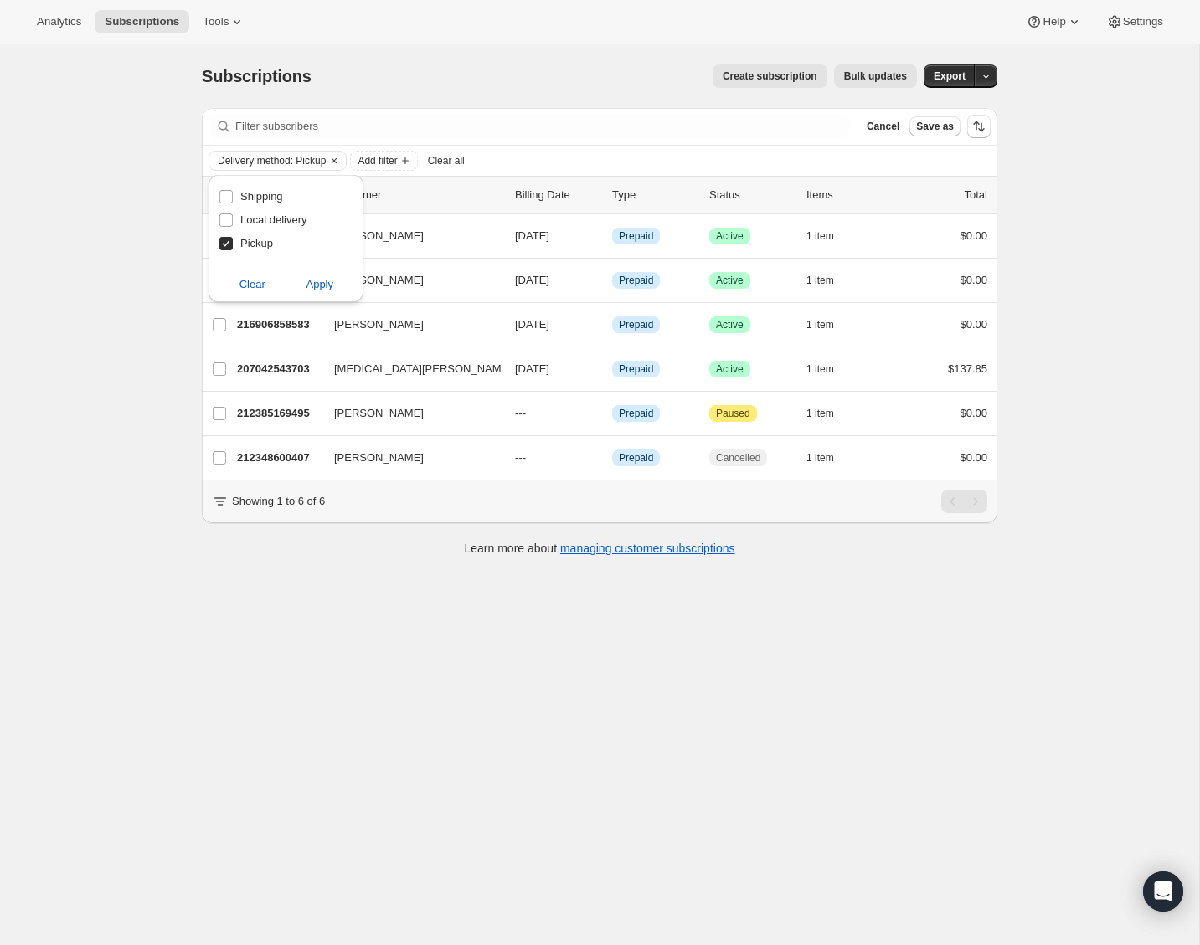
click at [139, 368] on div "Subscriptions. This page is ready Subscriptions Create subscription Bulk update…" at bounding box center [599, 516] width 1199 height 945
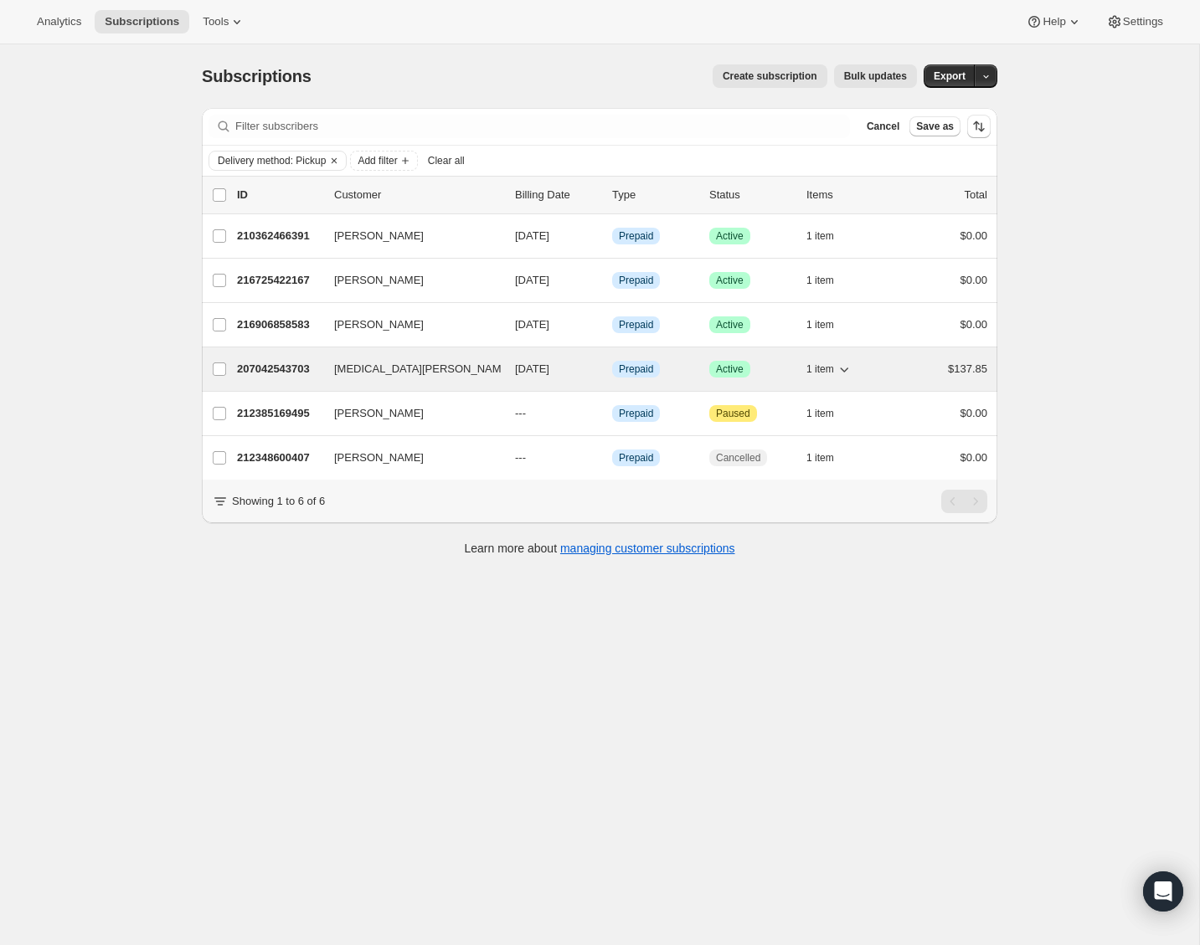
click at [260, 365] on p "207042543703" at bounding box center [279, 369] width 84 height 17
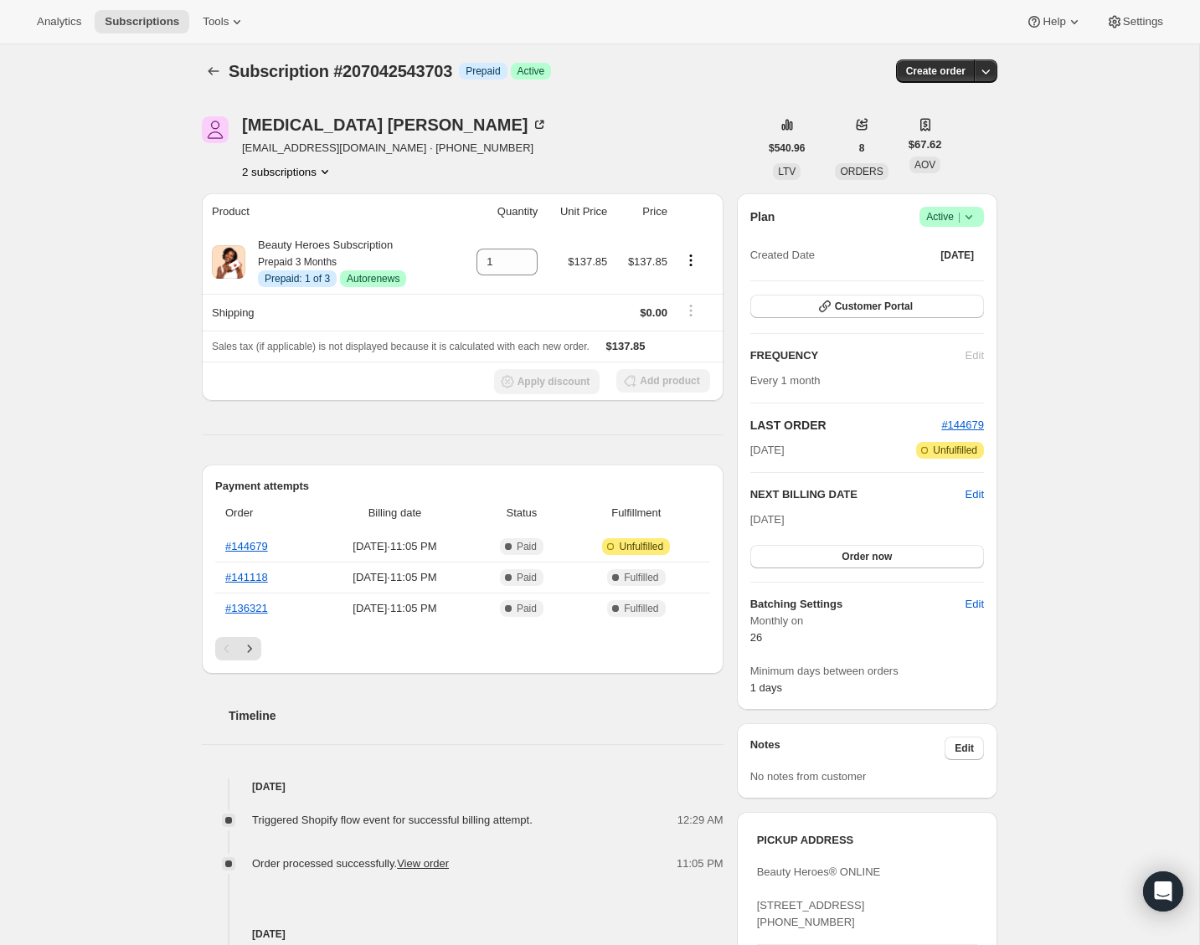
scroll to position [6, 0]
click at [258, 548] on link "#144679" at bounding box center [246, 545] width 43 height 13
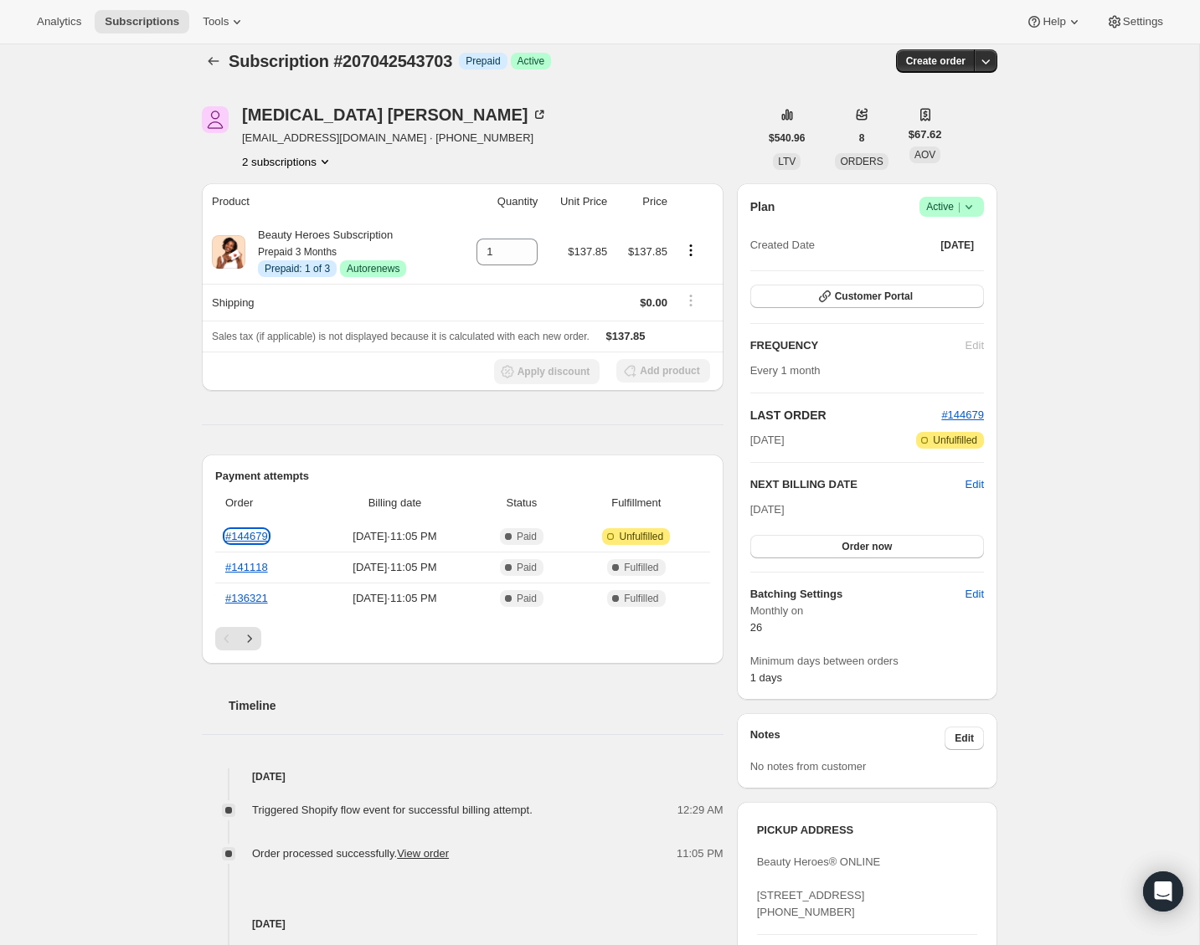
scroll to position [18, 0]
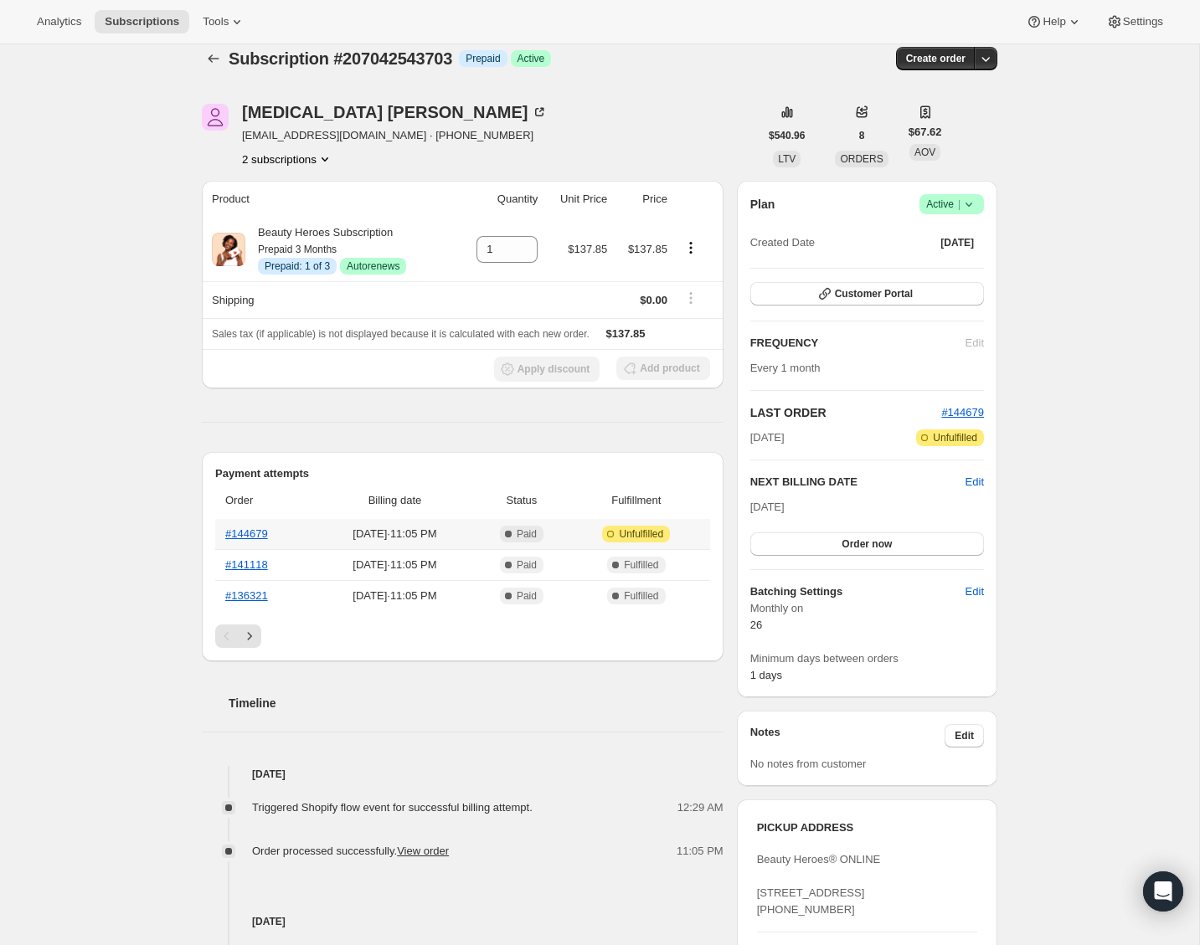
click at [250, 526] on th "#144679" at bounding box center [264, 534] width 99 height 30
click at [250, 533] on link "#144679" at bounding box center [246, 533] width 43 height 13
click at [131, 20] on span "Subscriptions" at bounding box center [142, 21] width 75 height 13
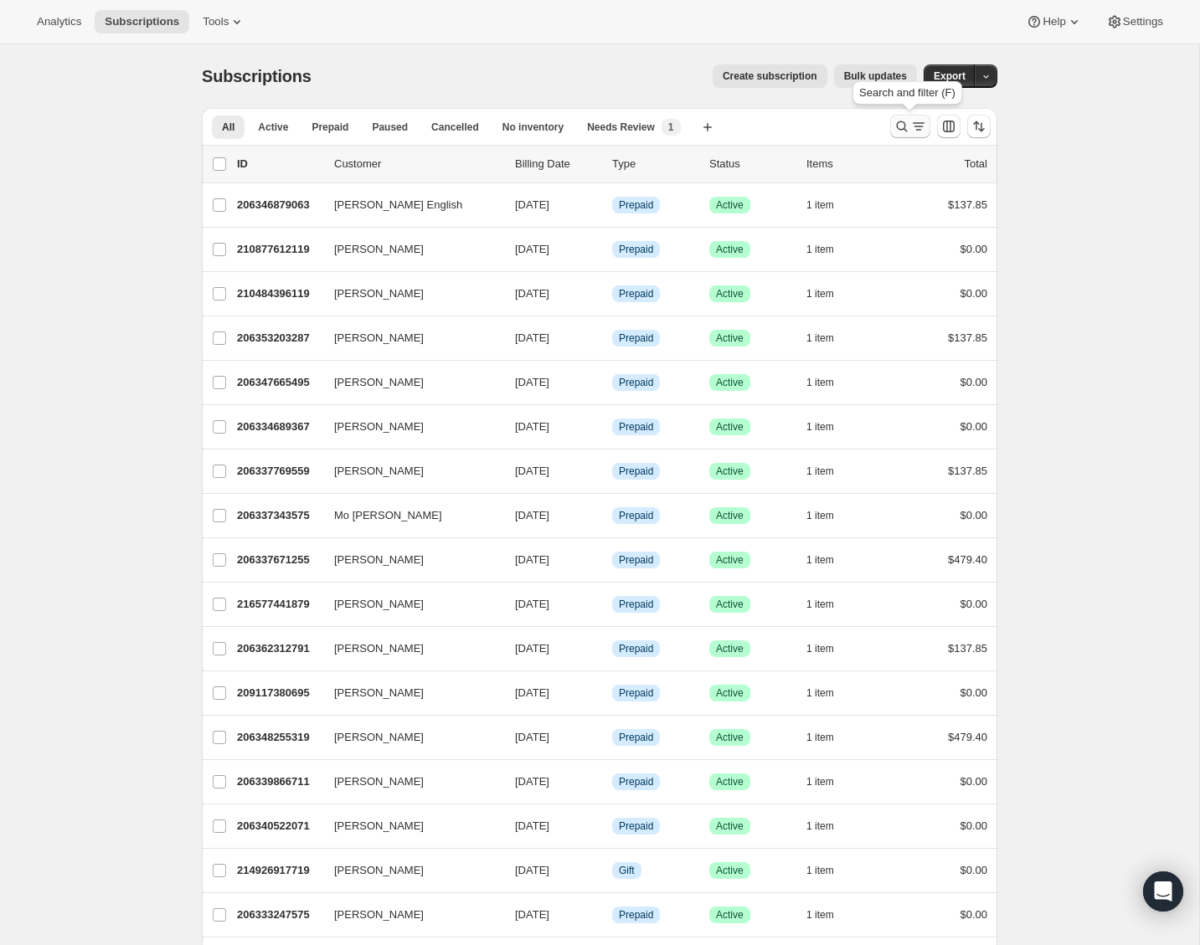
click at [908, 123] on icon "Search and filter results" at bounding box center [901, 126] width 17 height 17
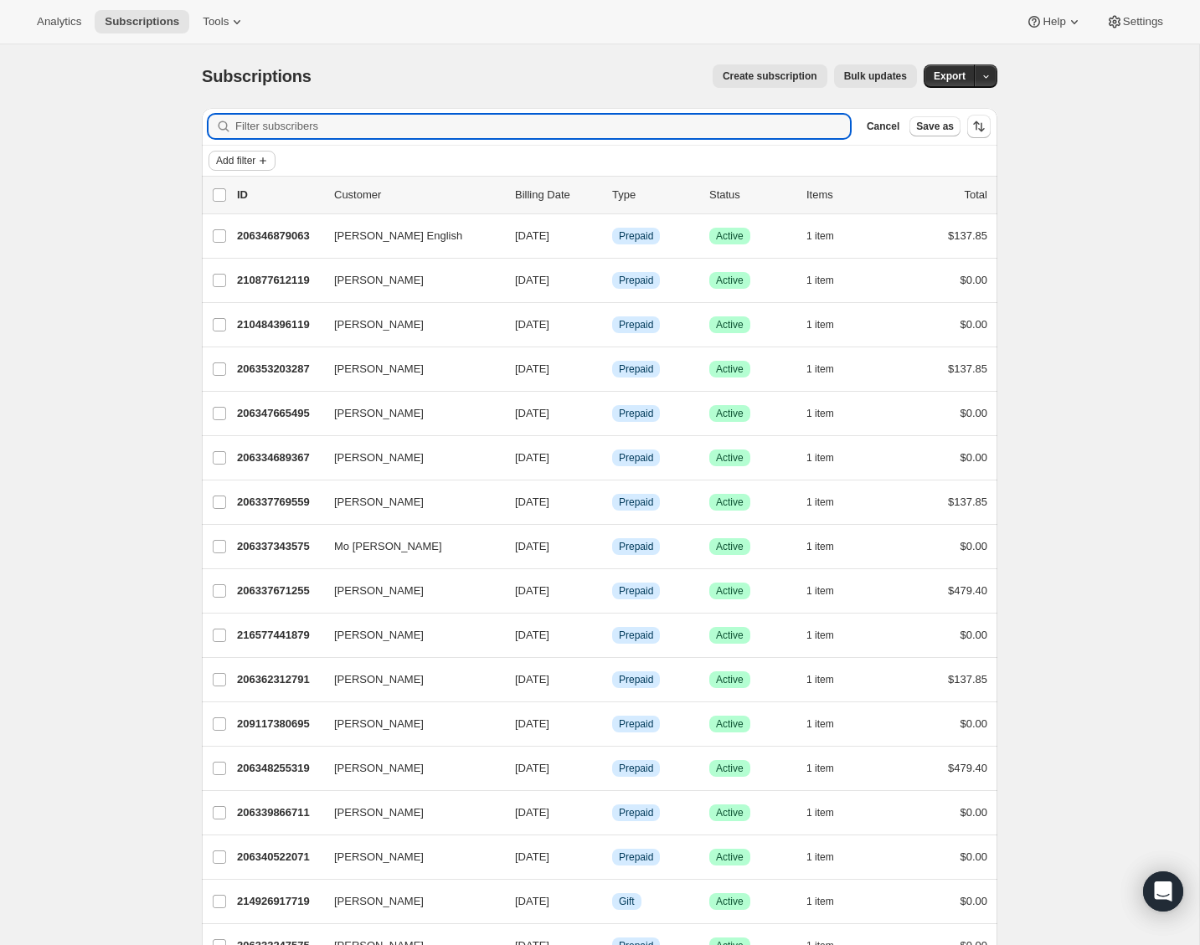
click at [235, 152] on button "Add filter" at bounding box center [241, 161] width 67 height 20
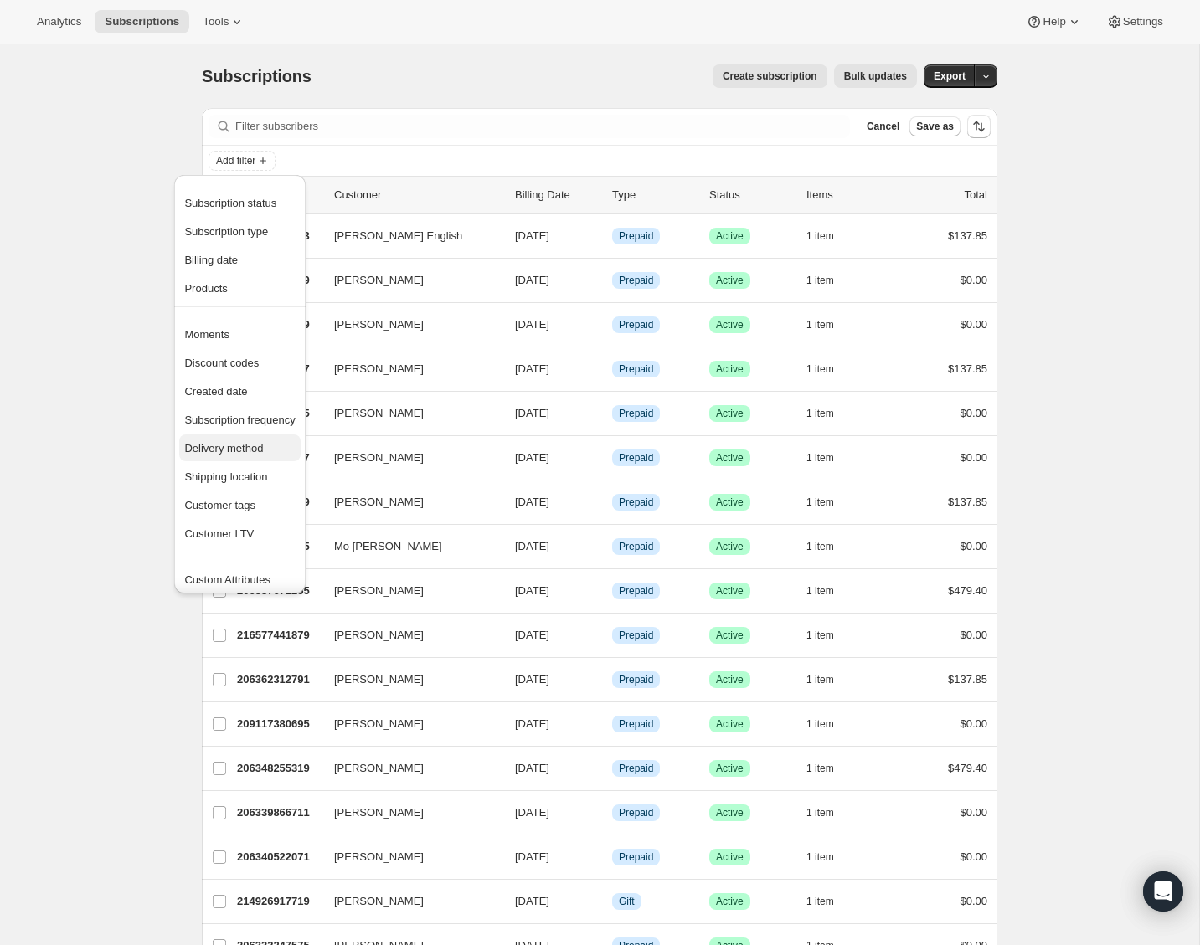
click at [213, 450] on span "Delivery method" at bounding box center [223, 448] width 79 height 13
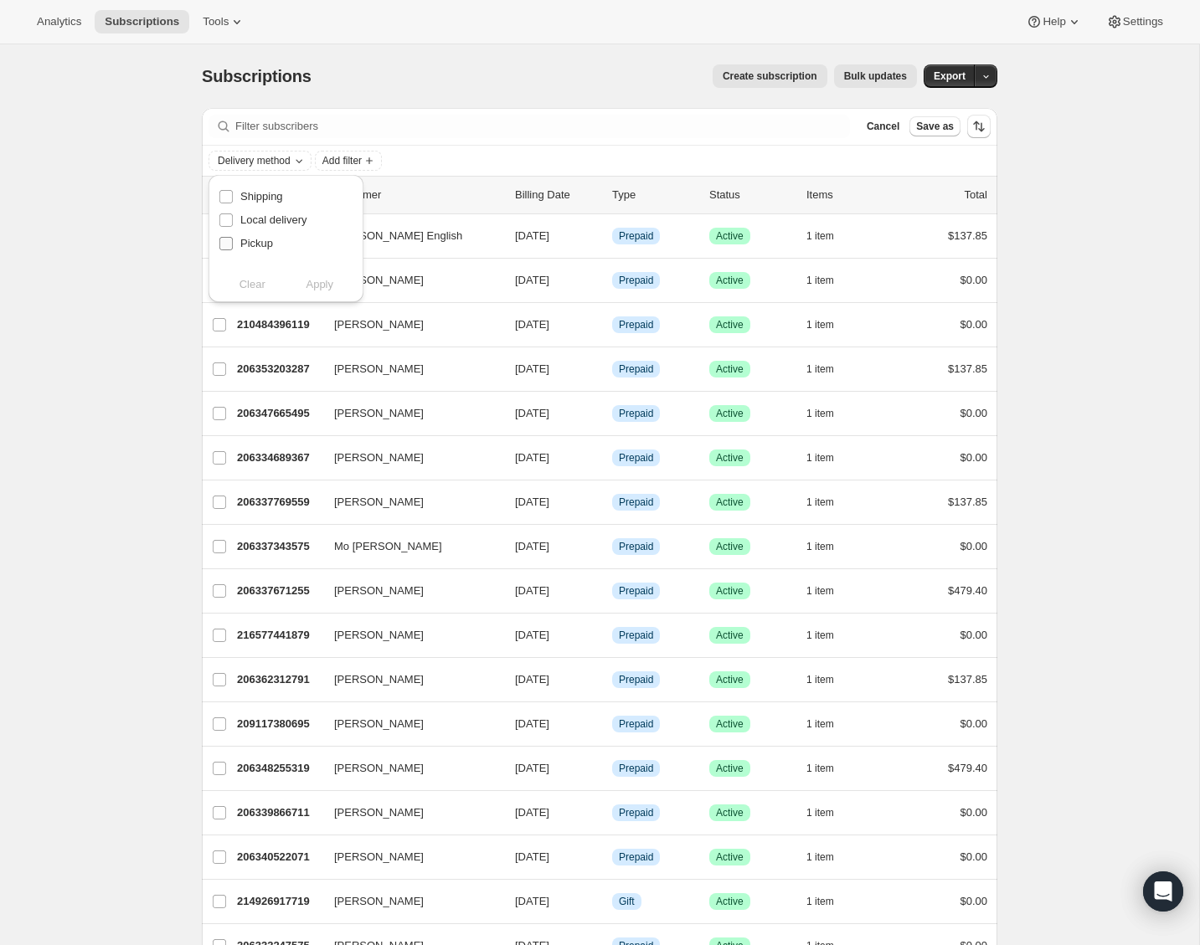
click at [261, 241] on span "Pickup" at bounding box center [256, 243] width 33 height 13
click at [233, 241] on input "Pickup" at bounding box center [225, 243] width 13 height 13
checkbox input "true"
click at [337, 291] on button "Apply" at bounding box center [320, 284] width 88 height 27
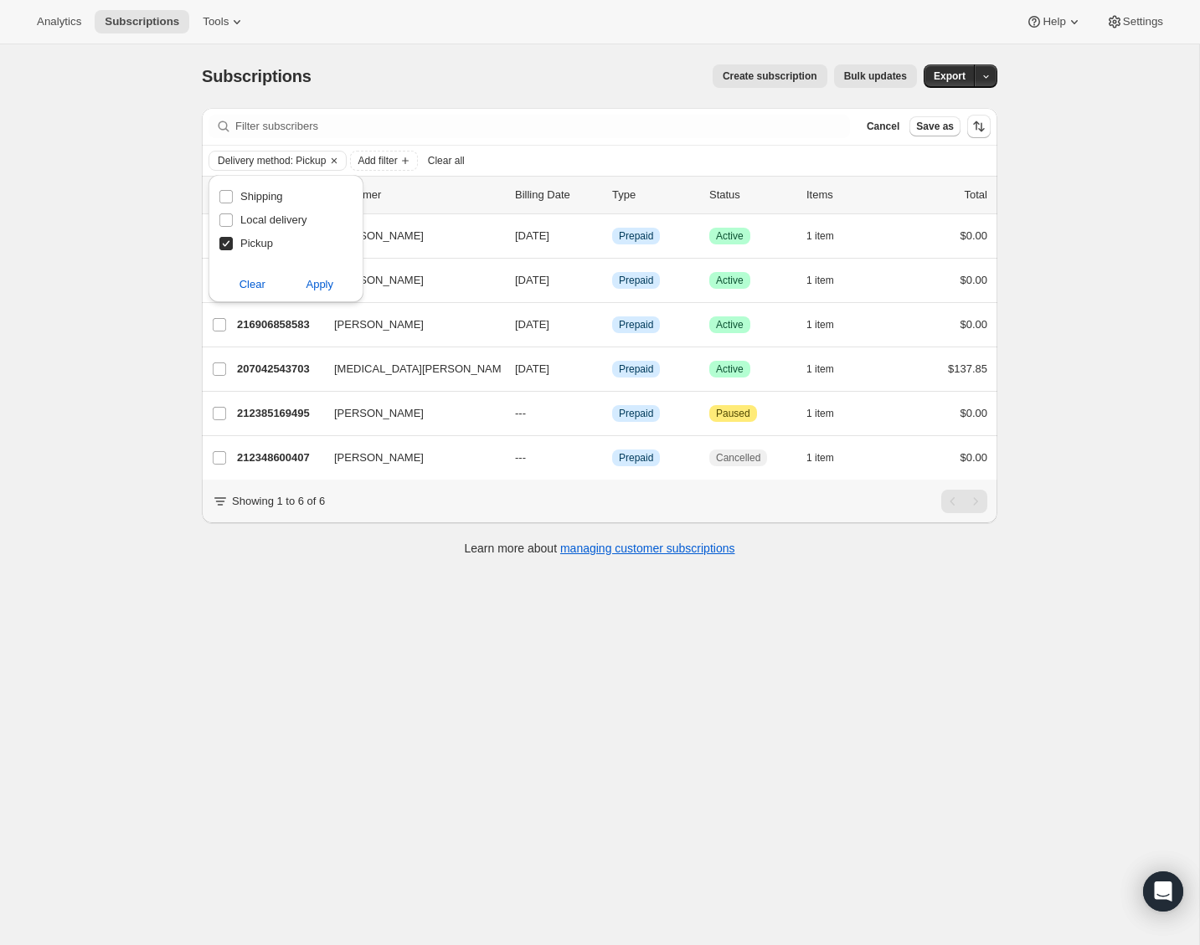
click at [95, 334] on div "Subscriptions. This page is ready Subscriptions Create subscription Bulk update…" at bounding box center [599, 516] width 1199 height 945
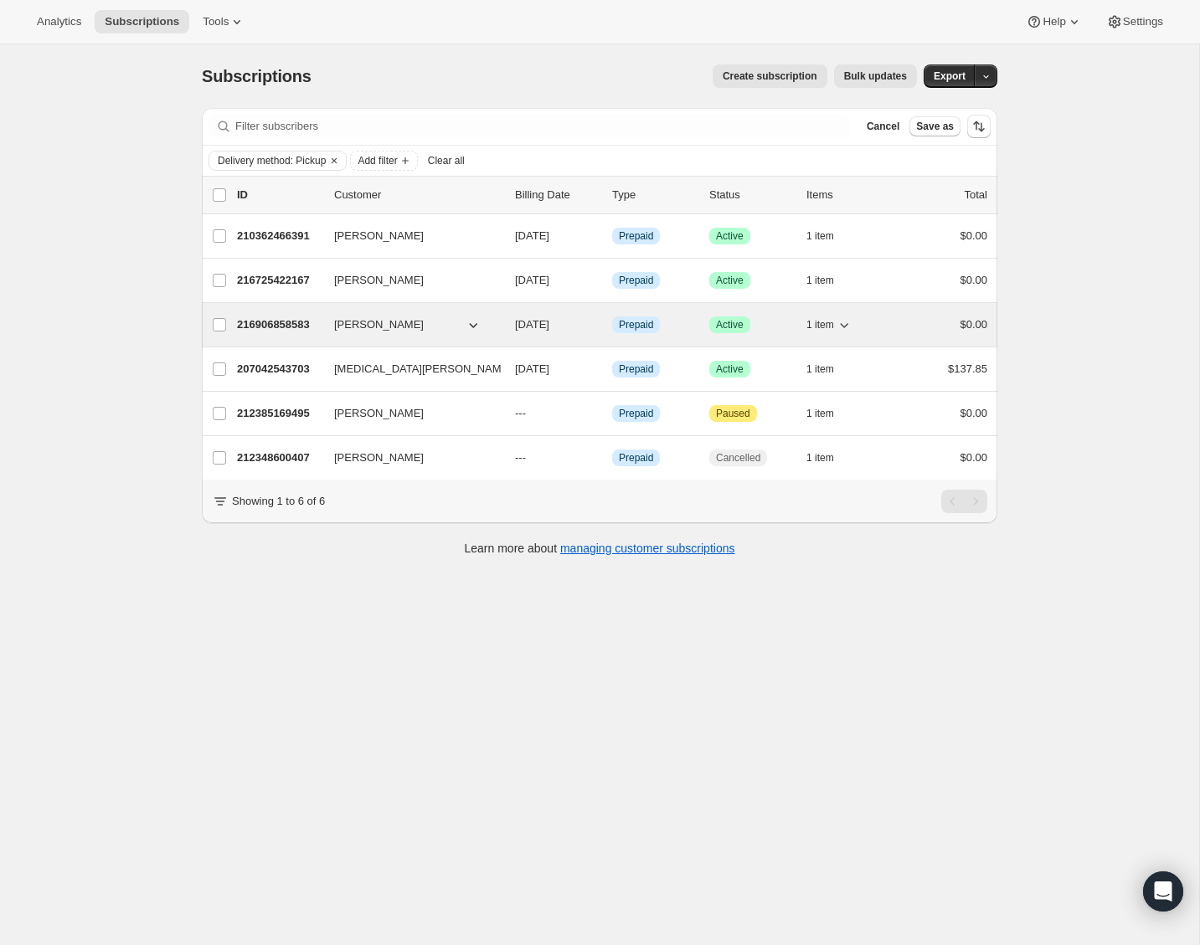
click at [252, 325] on p "216906858583" at bounding box center [279, 324] width 84 height 17
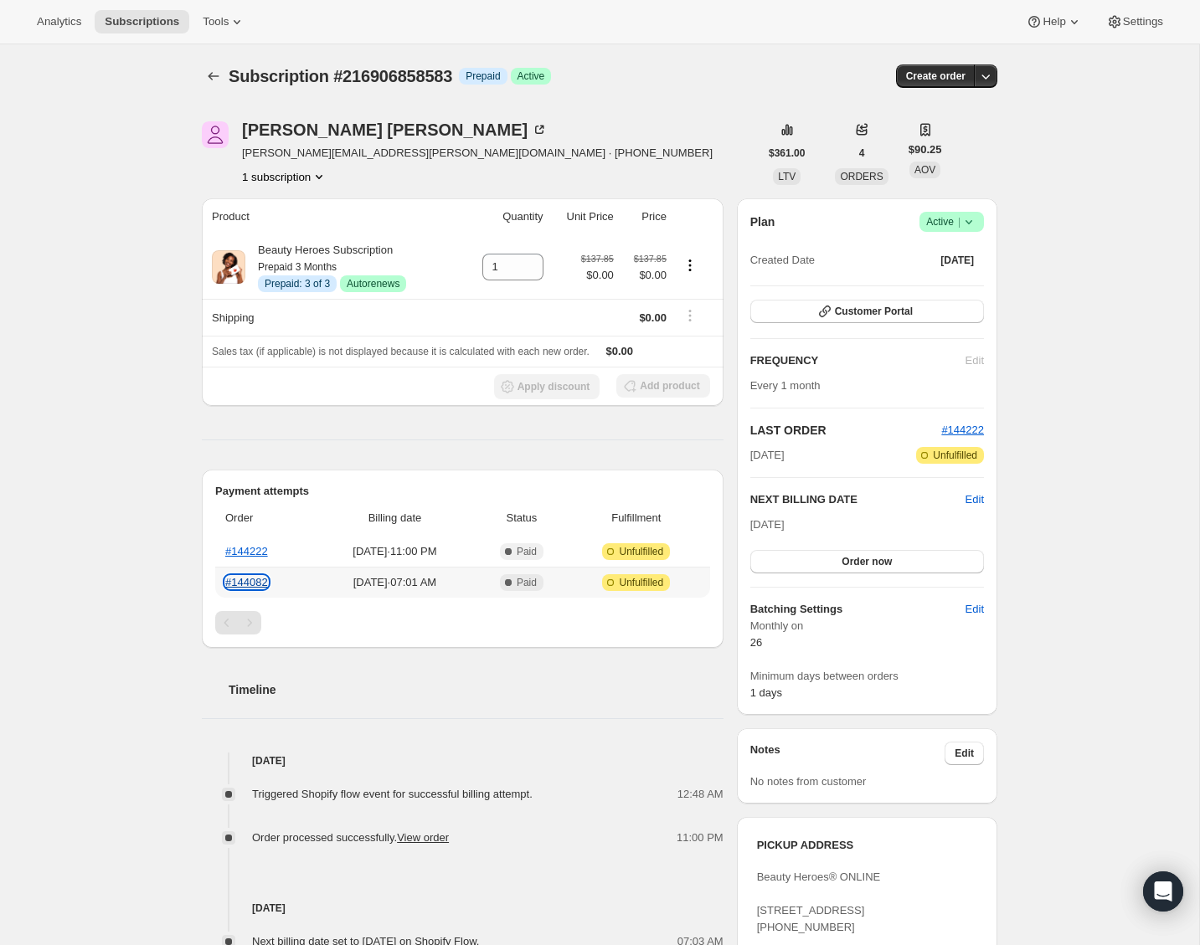
click at [247, 585] on link "#144082" at bounding box center [246, 582] width 43 height 13
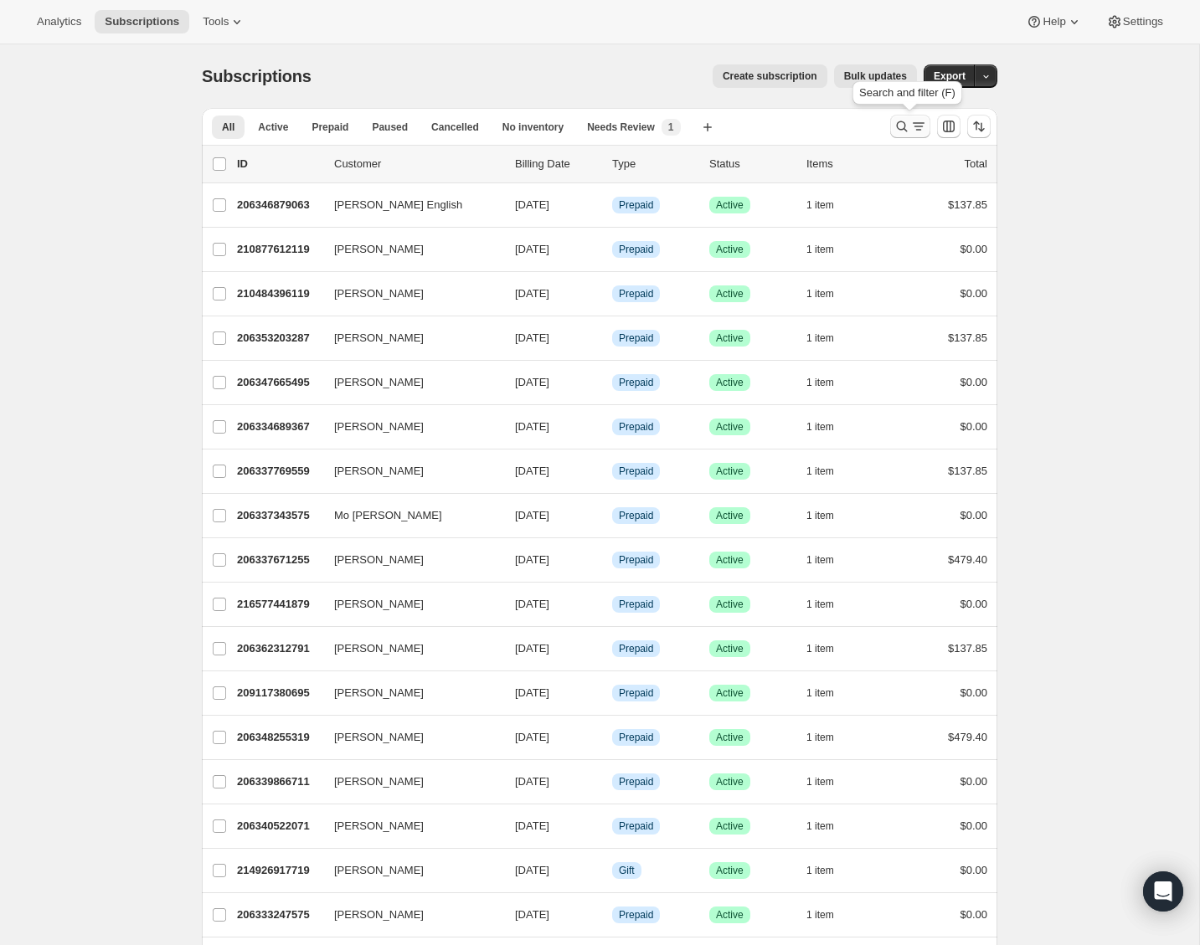
click at [905, 130] on icon "Search and filter results" at bounding box center [901, 126] width 17 height 17
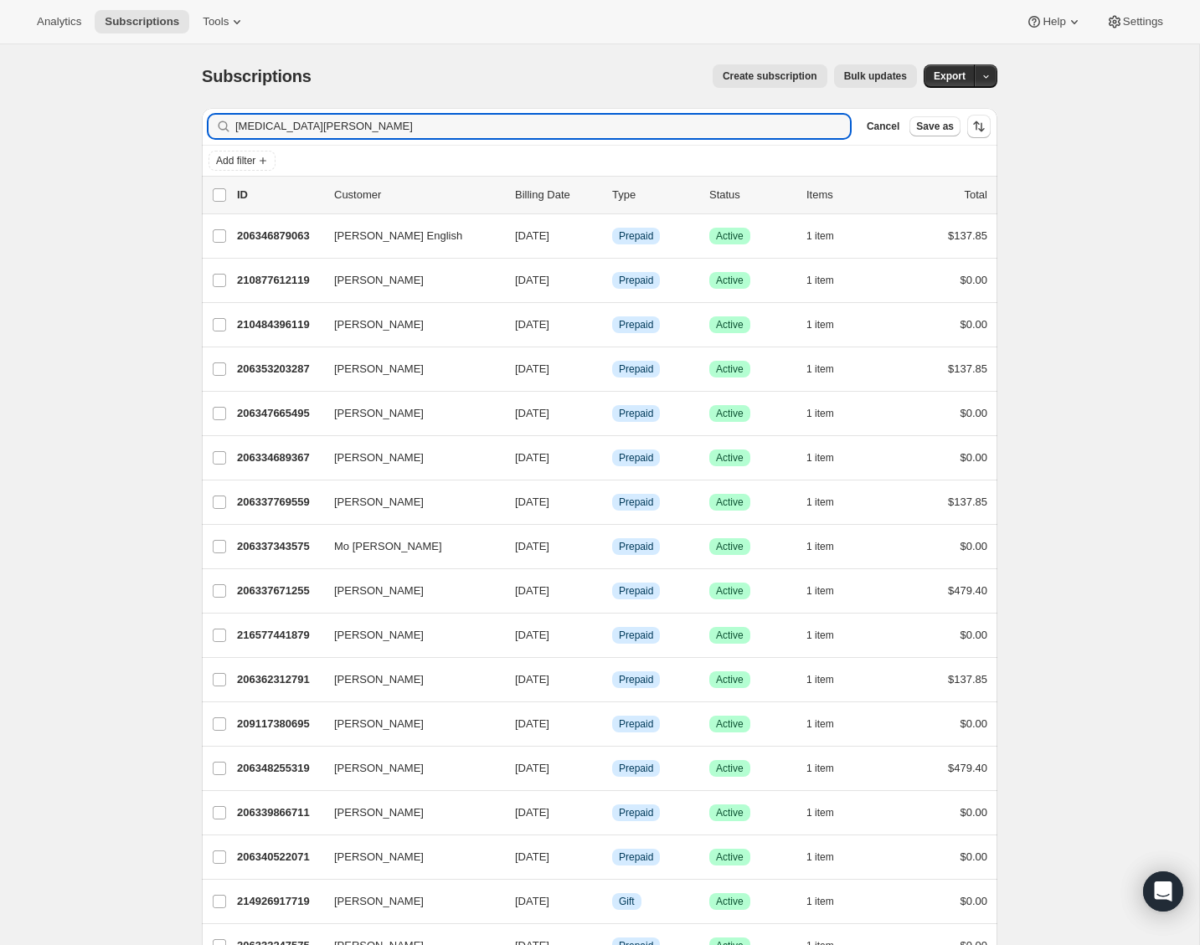
type input "[MEDICAL_DATA][PERSON_NAME]"
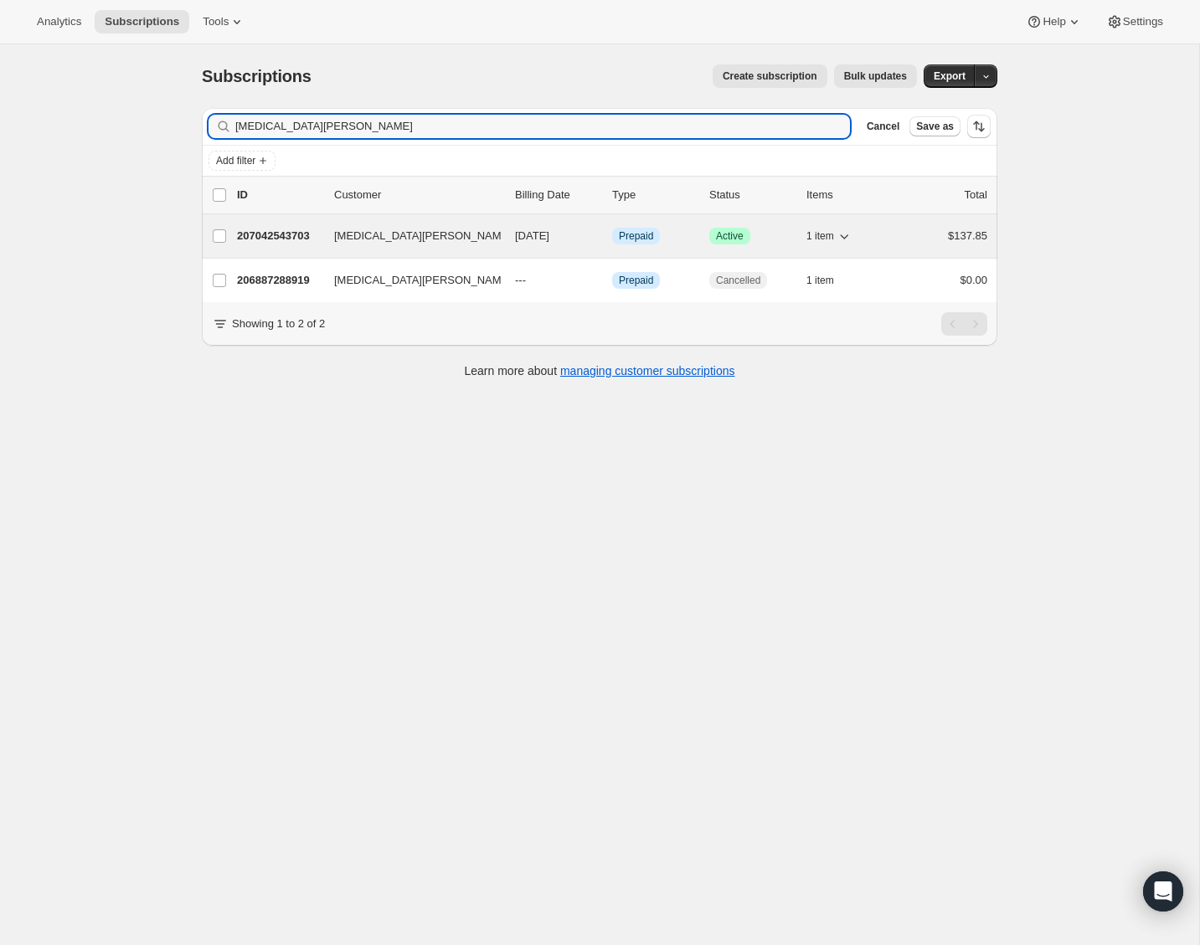
click at [277, 234] on p "207042543703" at bounding box center [279, 236] width 84 height 17
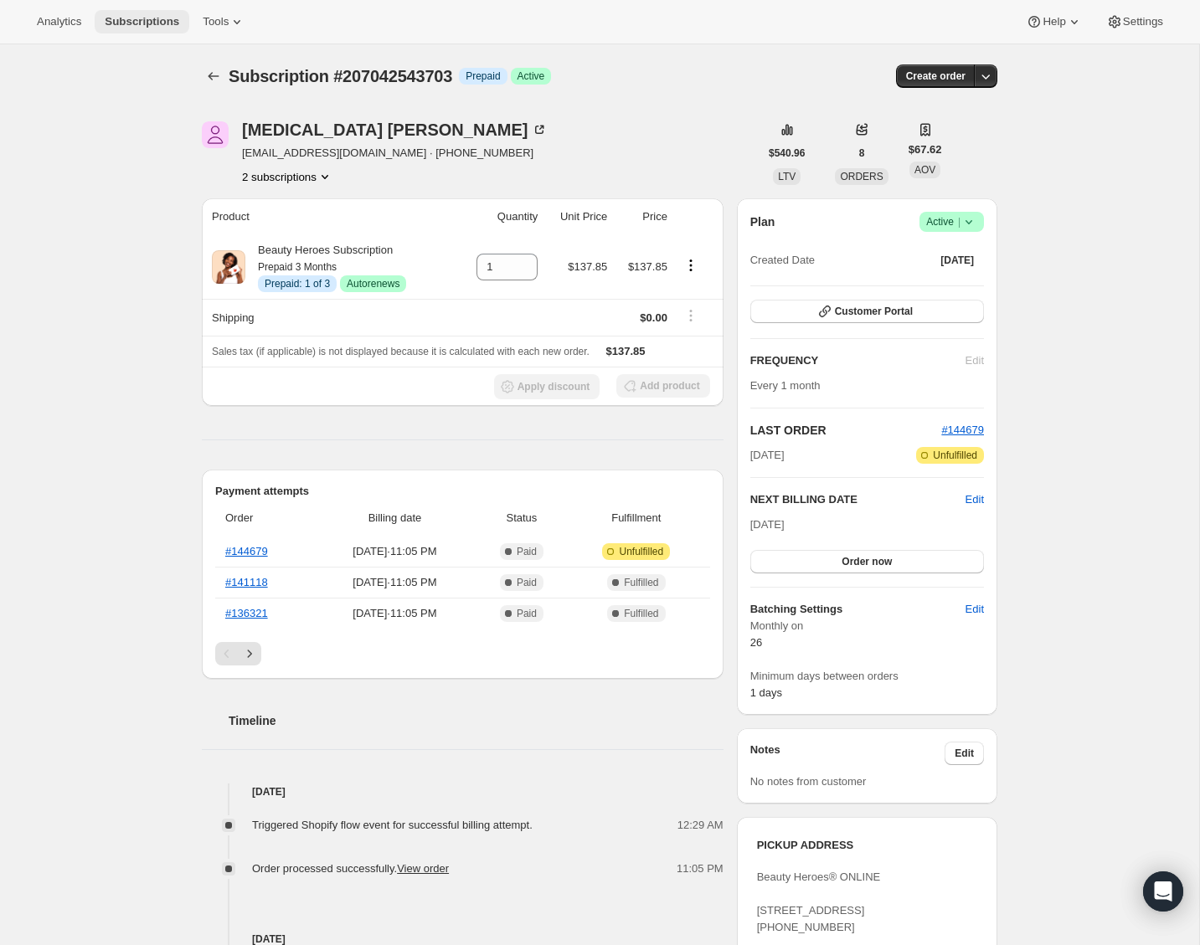
click at [129, 29] on button "Subscriptions" at bounding box center [142, 21] width 95 height 23
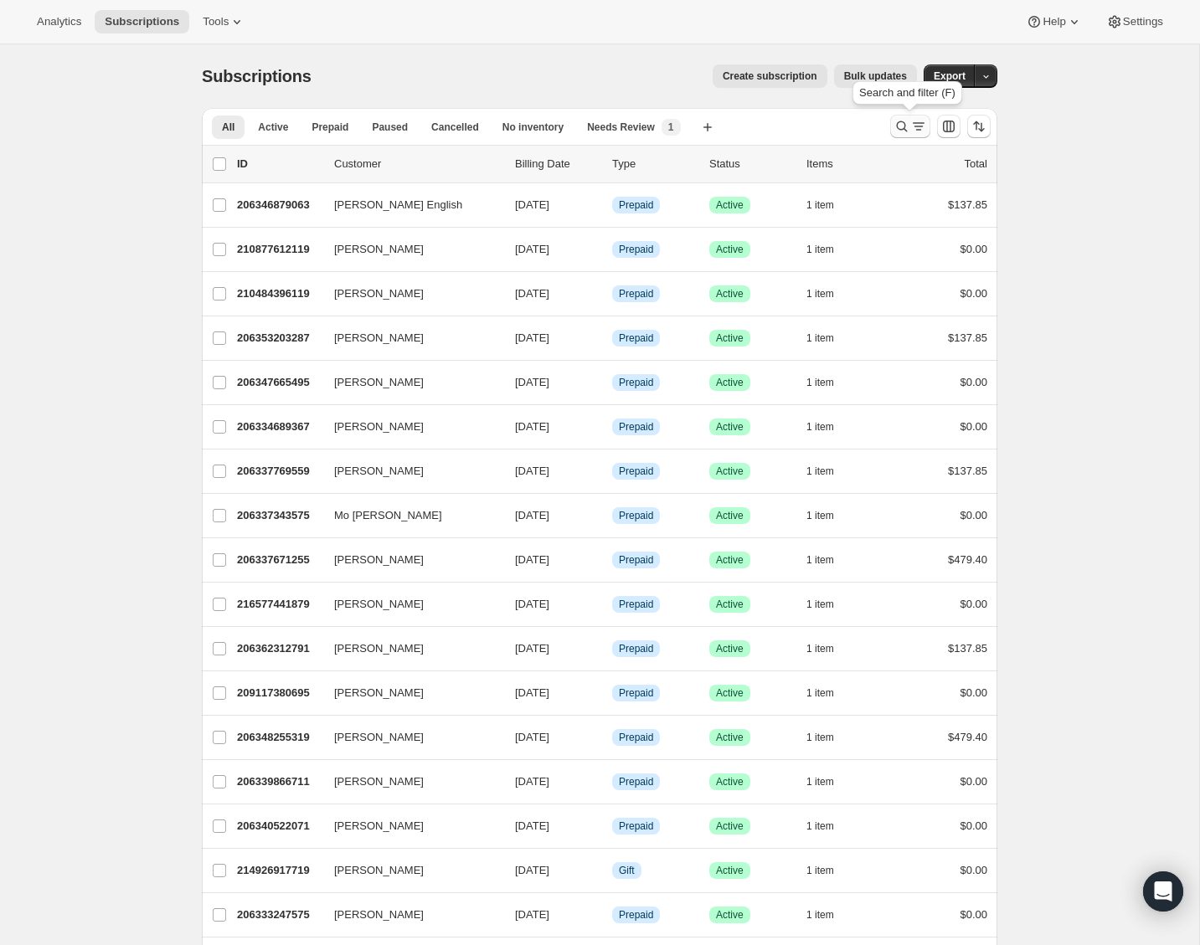
click at [902, 121] on icon "Search and filter results" at bounding box center [901, 126] width 17 height 17
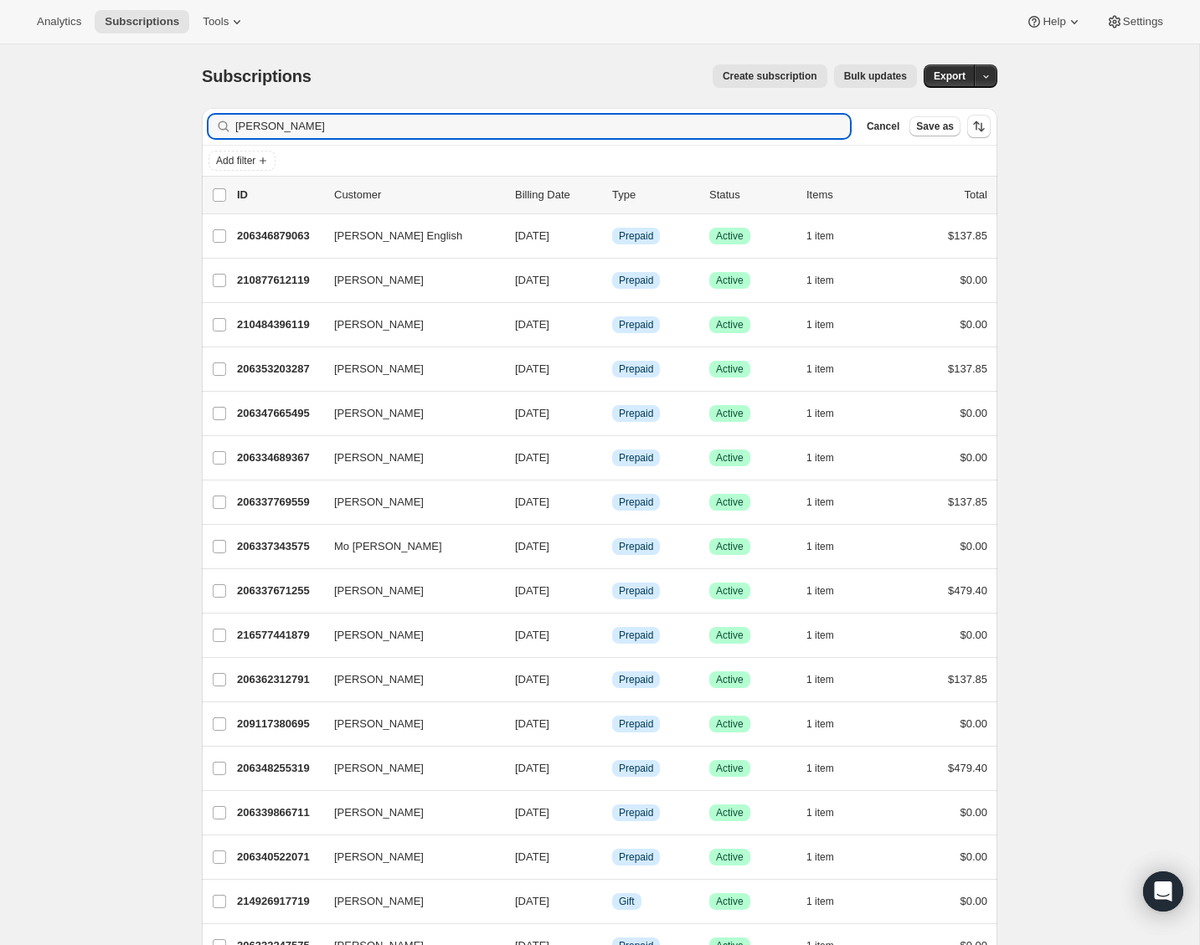
type input "[PERSON_NAME]"
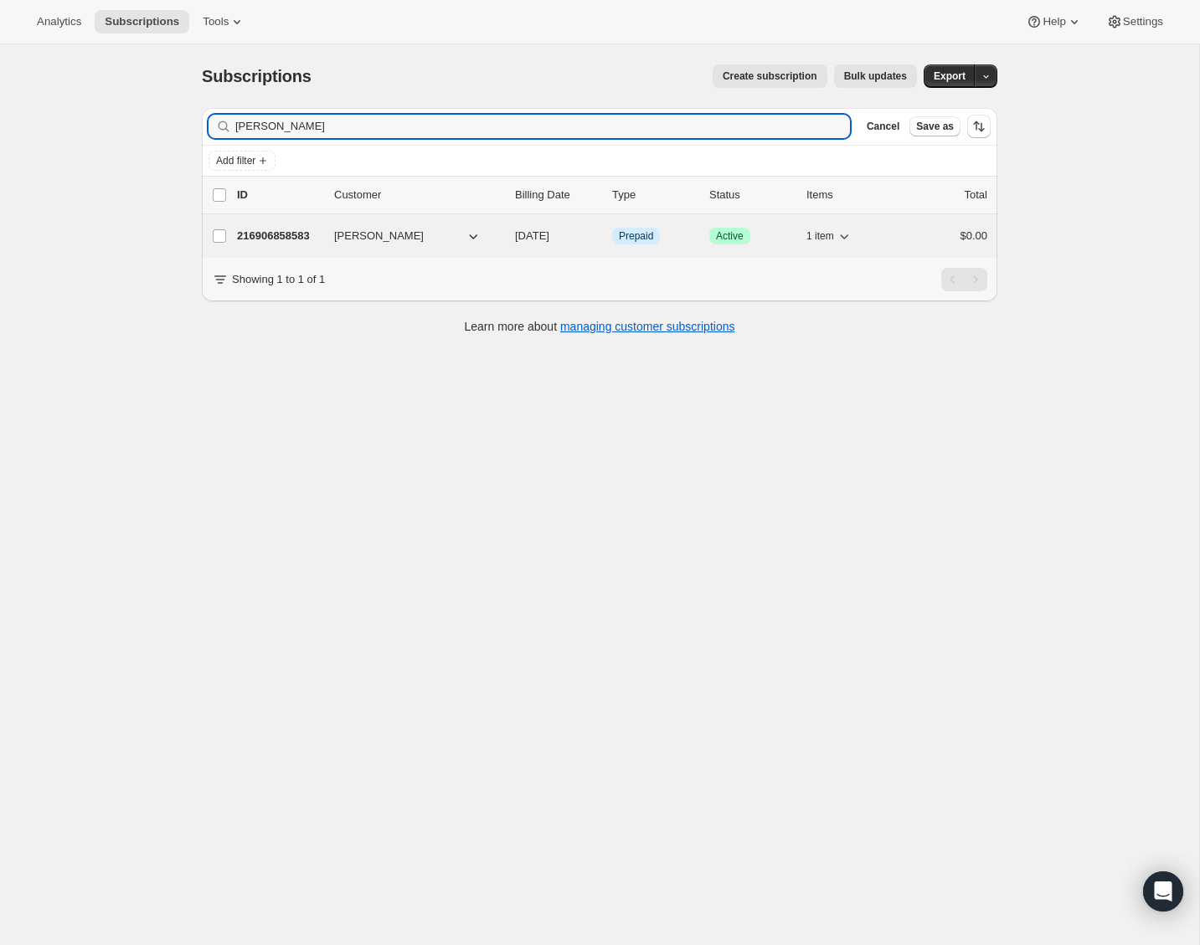
click at [304, 232] on p "216906858583" at bounding box center [279, 236] width 84 height 17
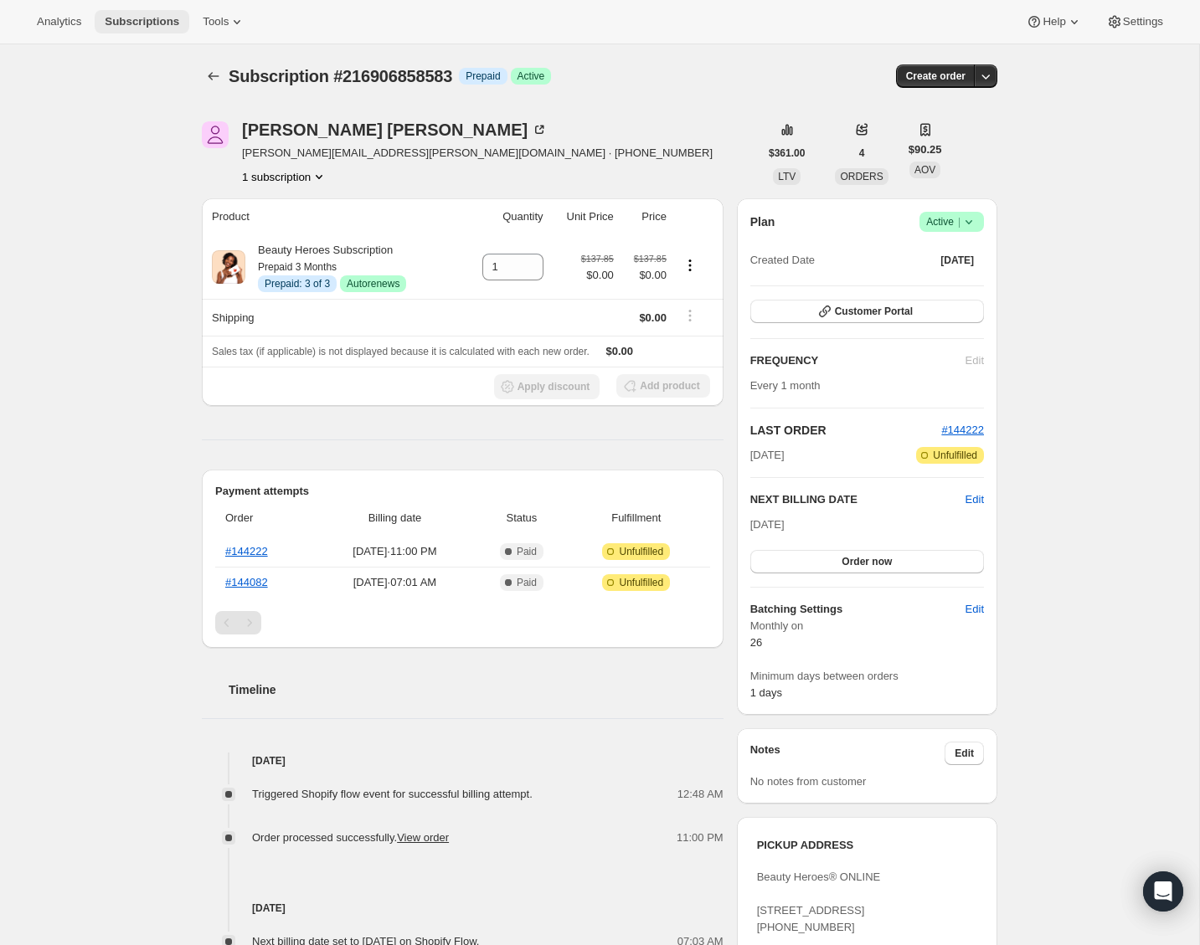
click at [155, 23] on span "Subscriptions" at bounding box center [142, 21] width 75 height 13
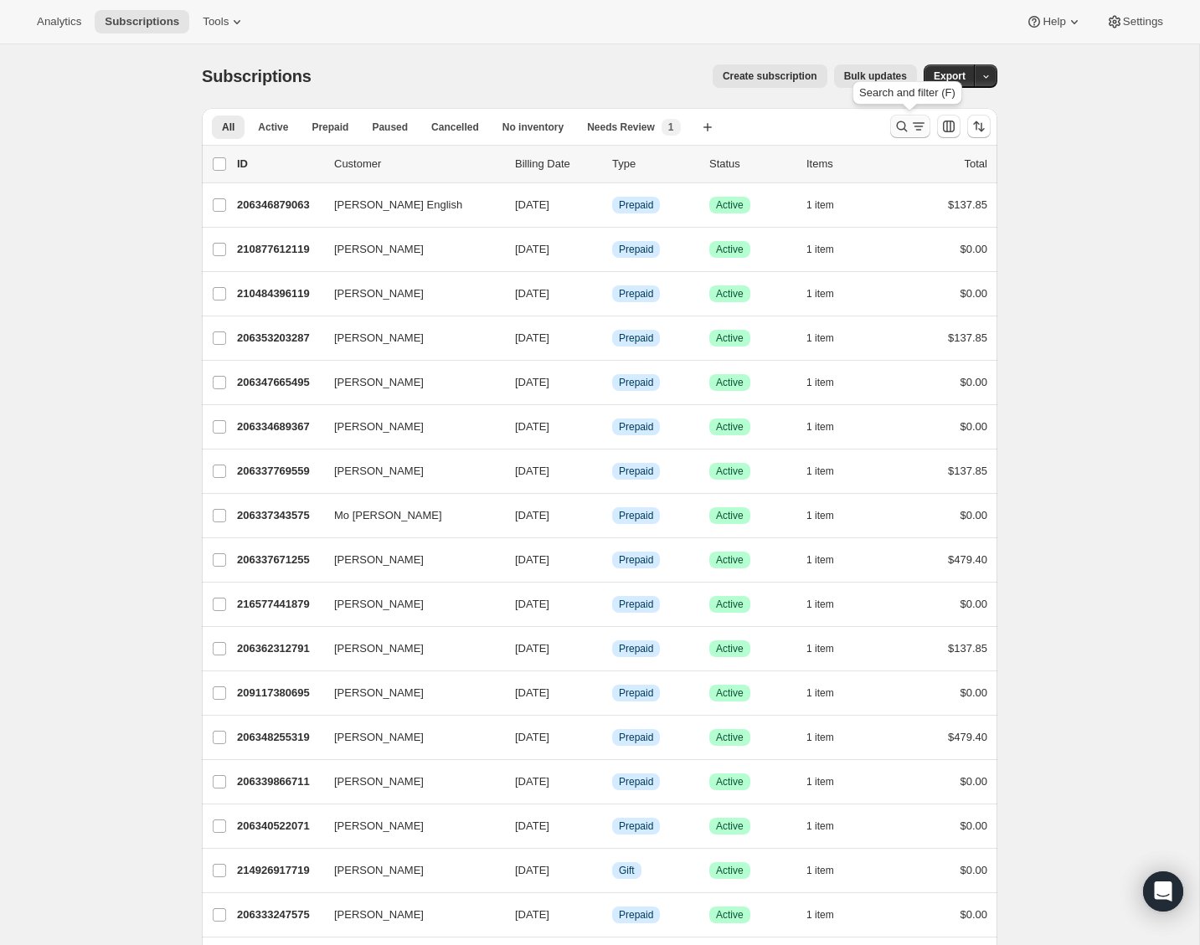
click at [899, 120] on icon "Search and filter results" at bounding box center [901, 126] width 17 height 17
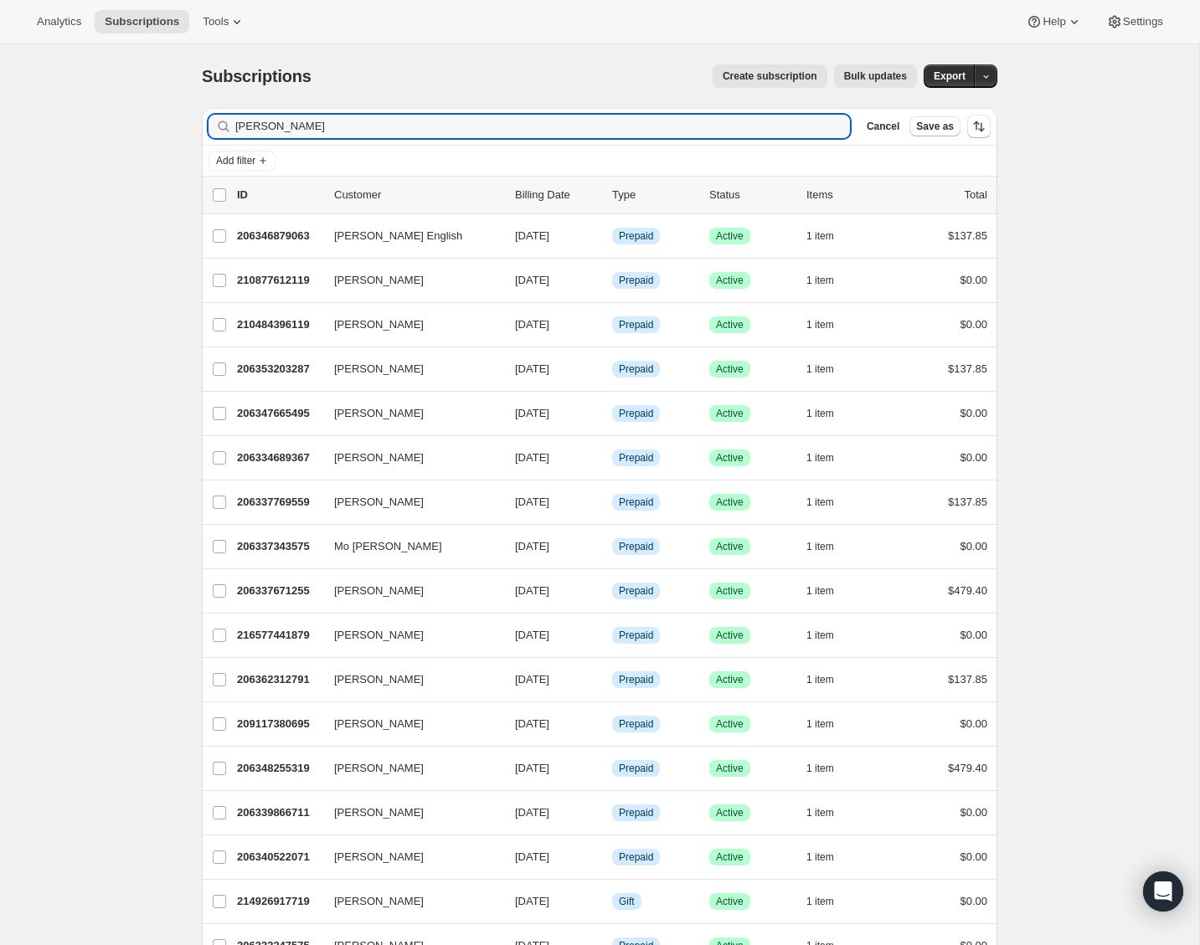
type input "[PERSON_NAME]"
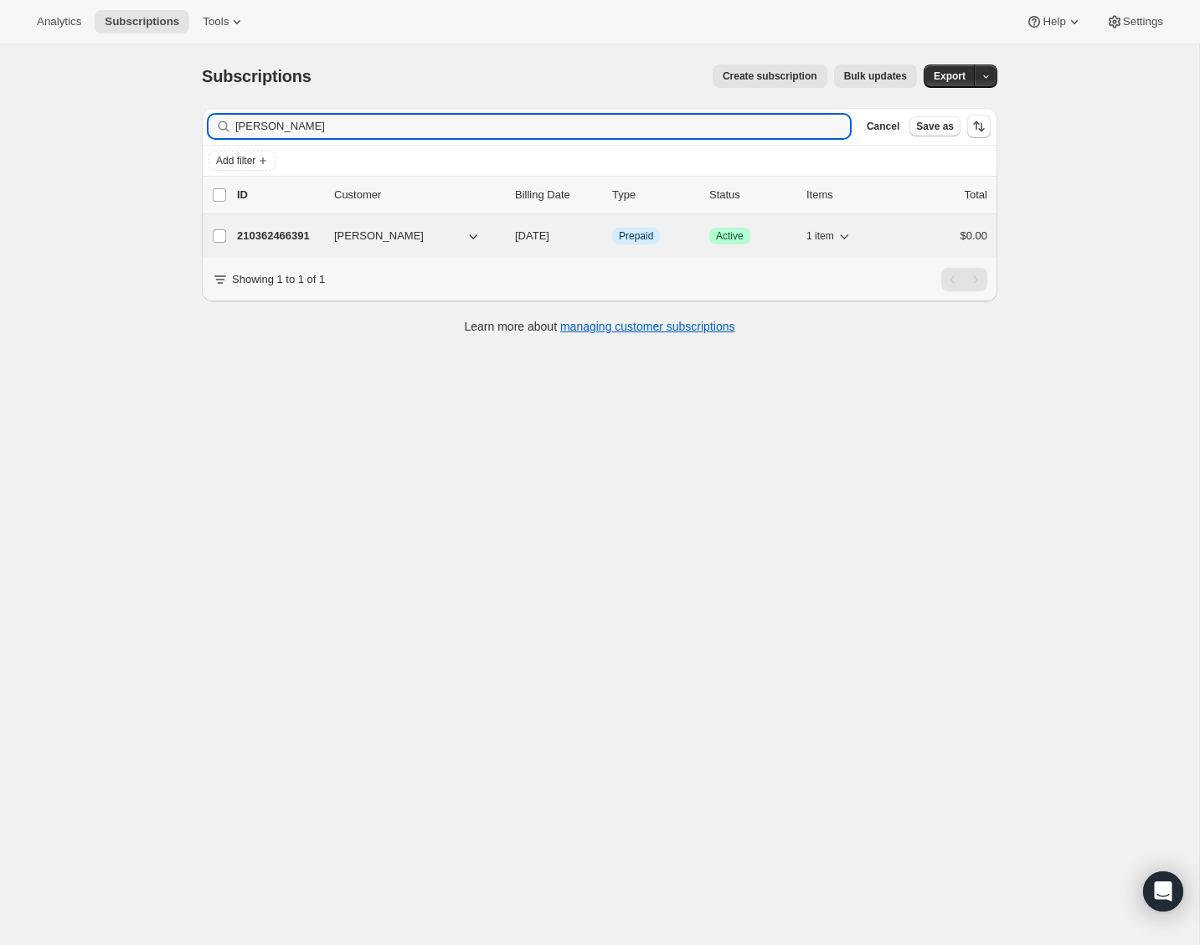
click at [293, 232] on p "210362466391" at bounding box center [279, 236] width 84 height 17
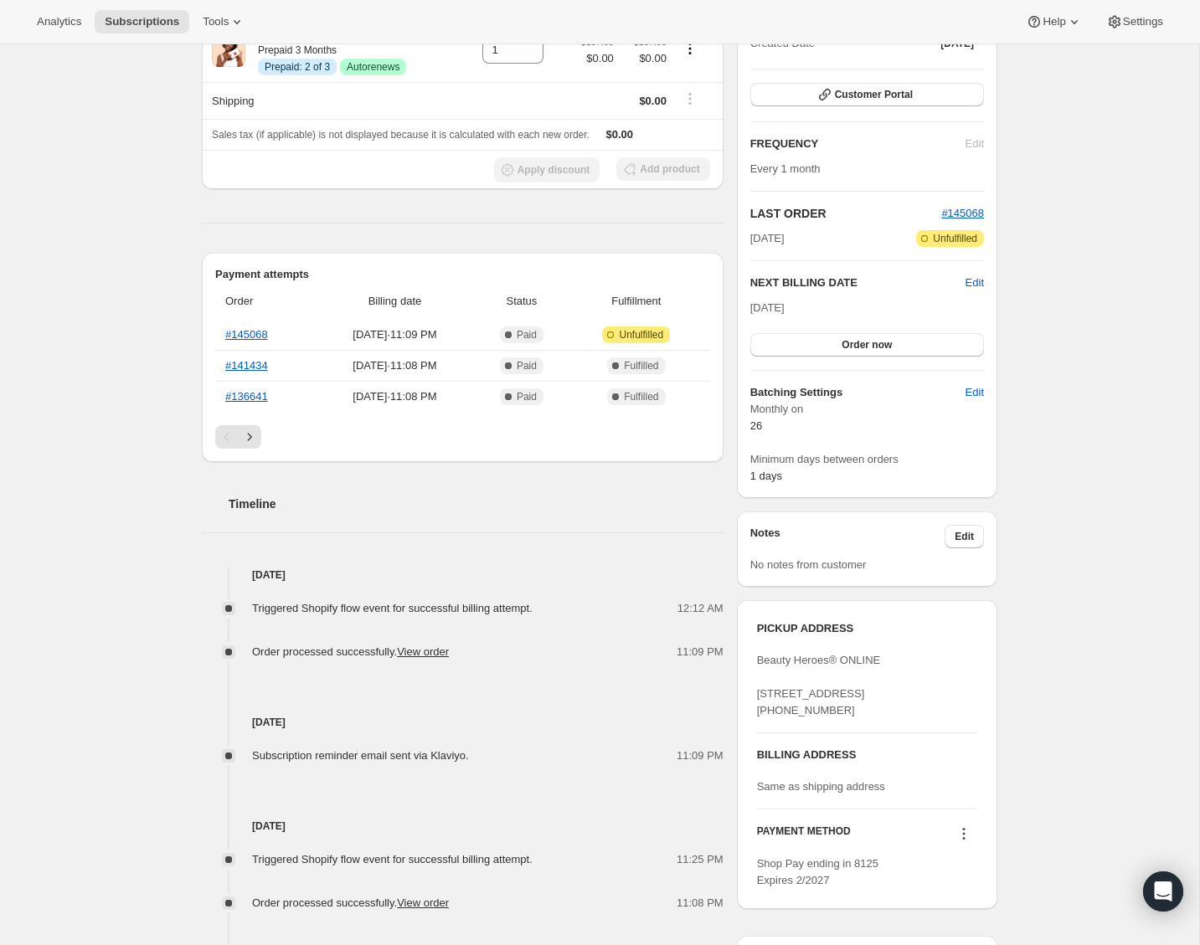
scroll to position [97, 0]
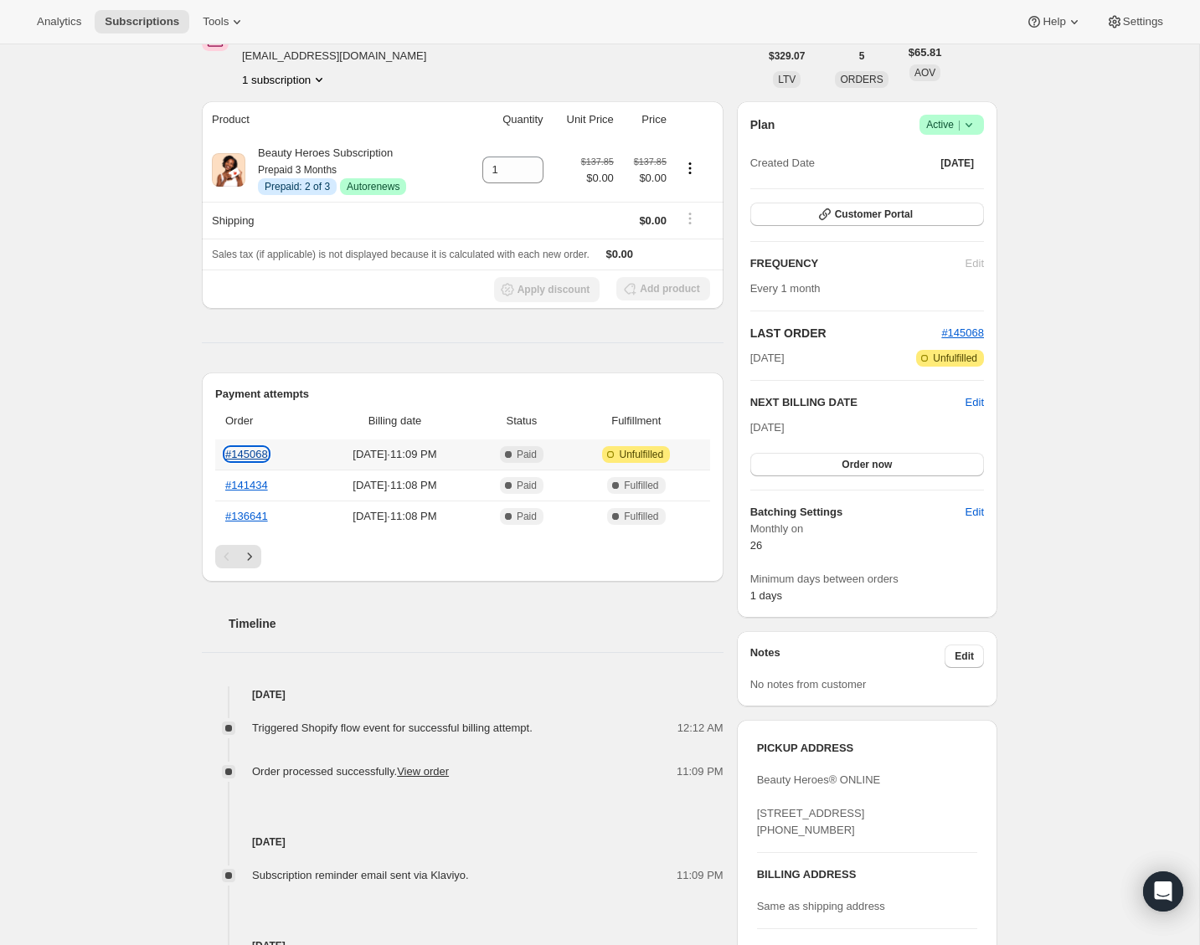
click at [249, 450] on link "#145068" at bounding box center [246, 454] width 43 height 13
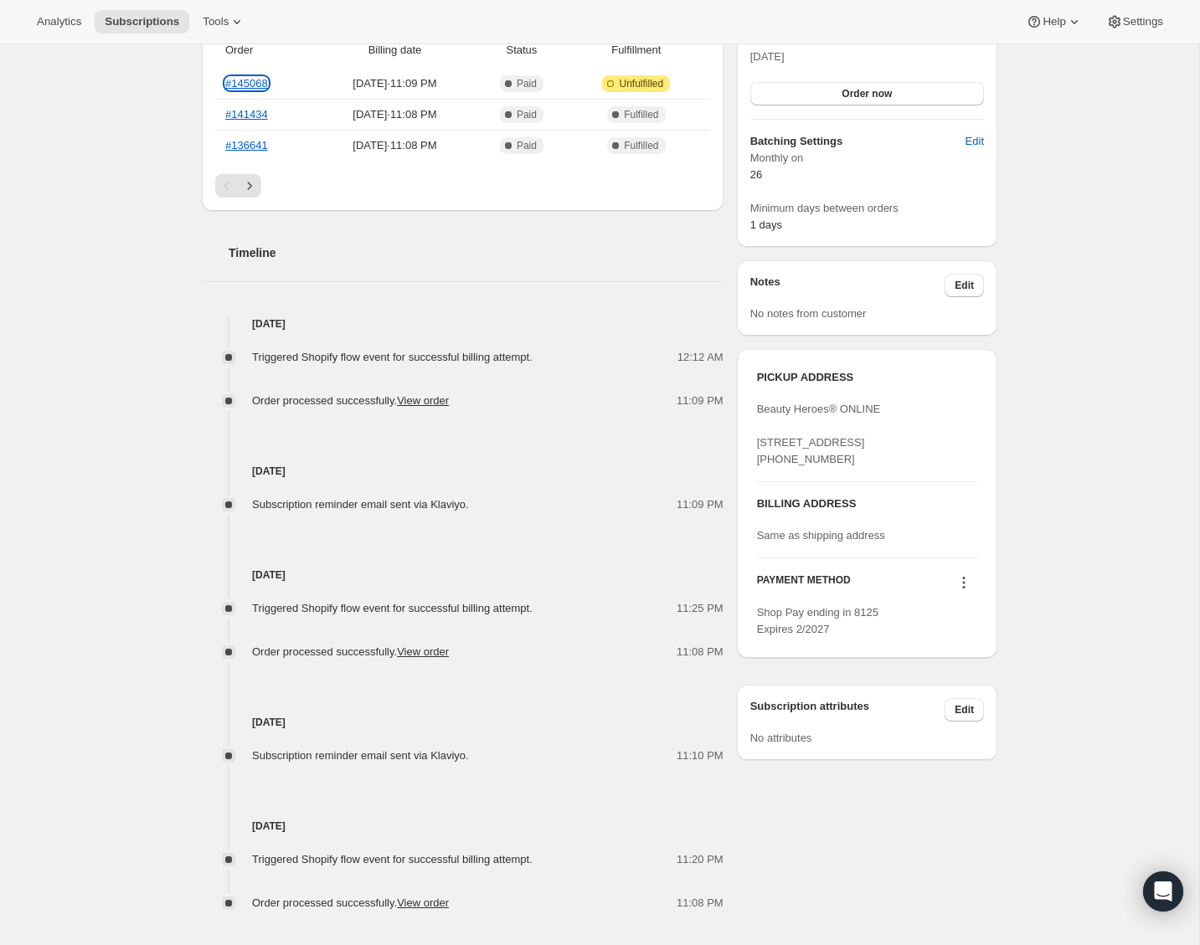
scroll to position [0, 0]
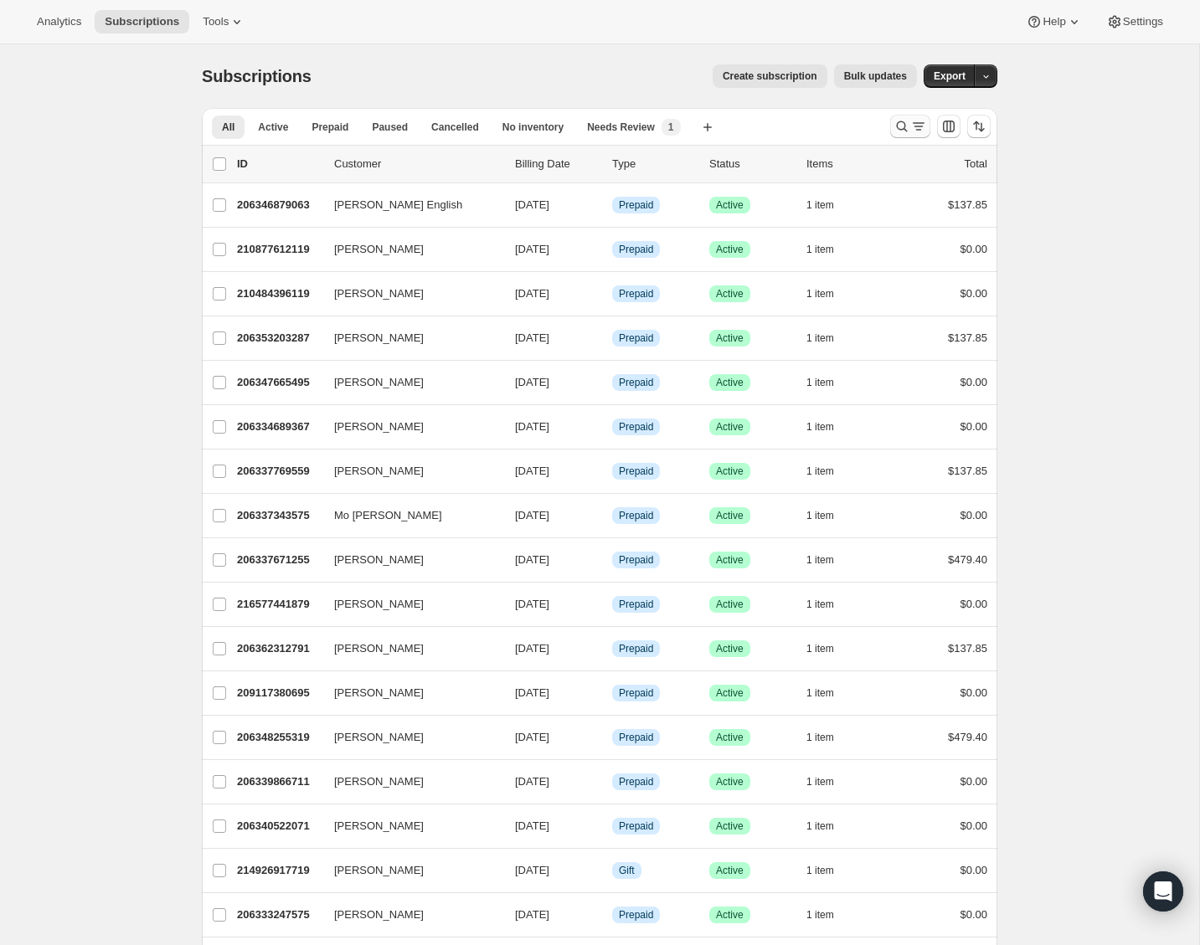
click at [898, 127] on icon "Search and filter results" at bounding box center [901, 126] width 17 height 17
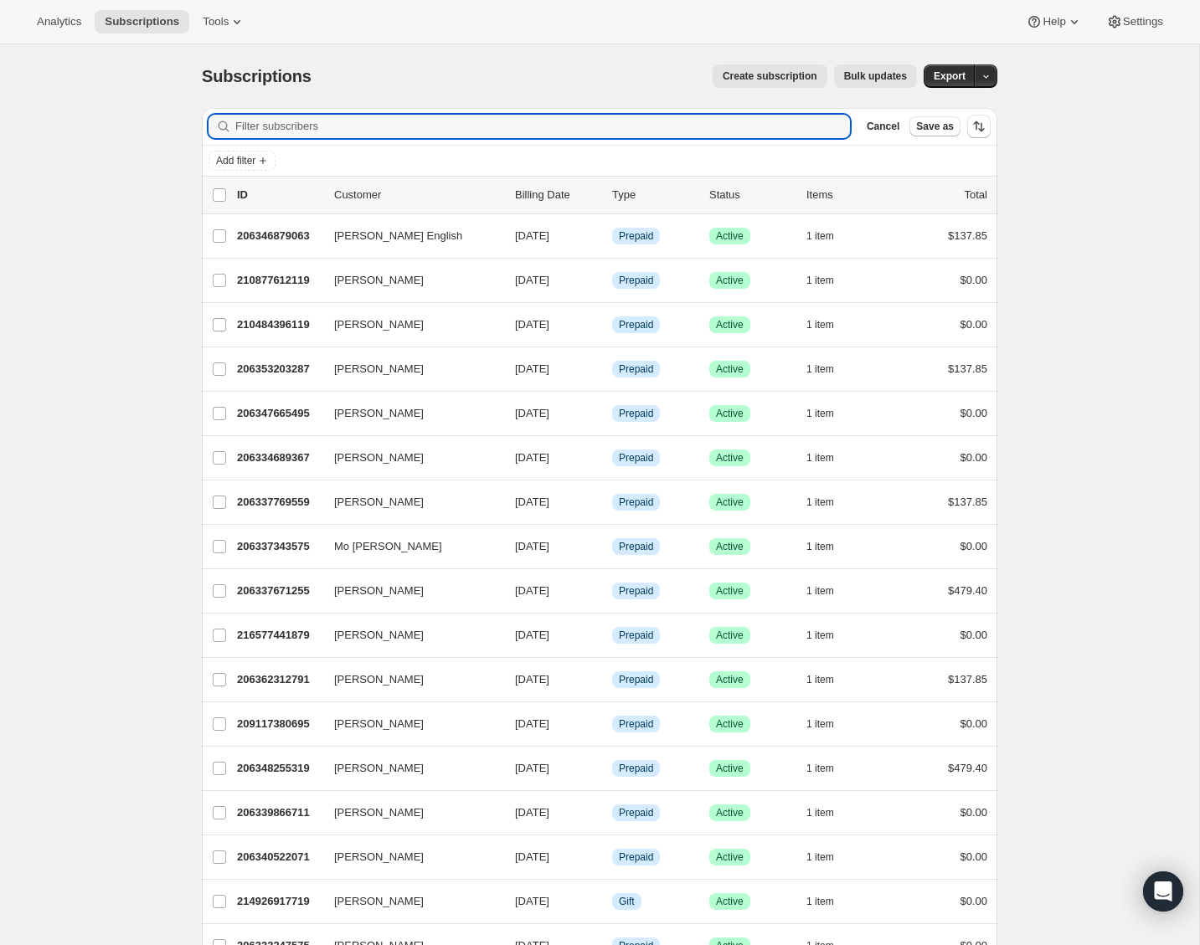
paste input "[PERSON_NAME]"
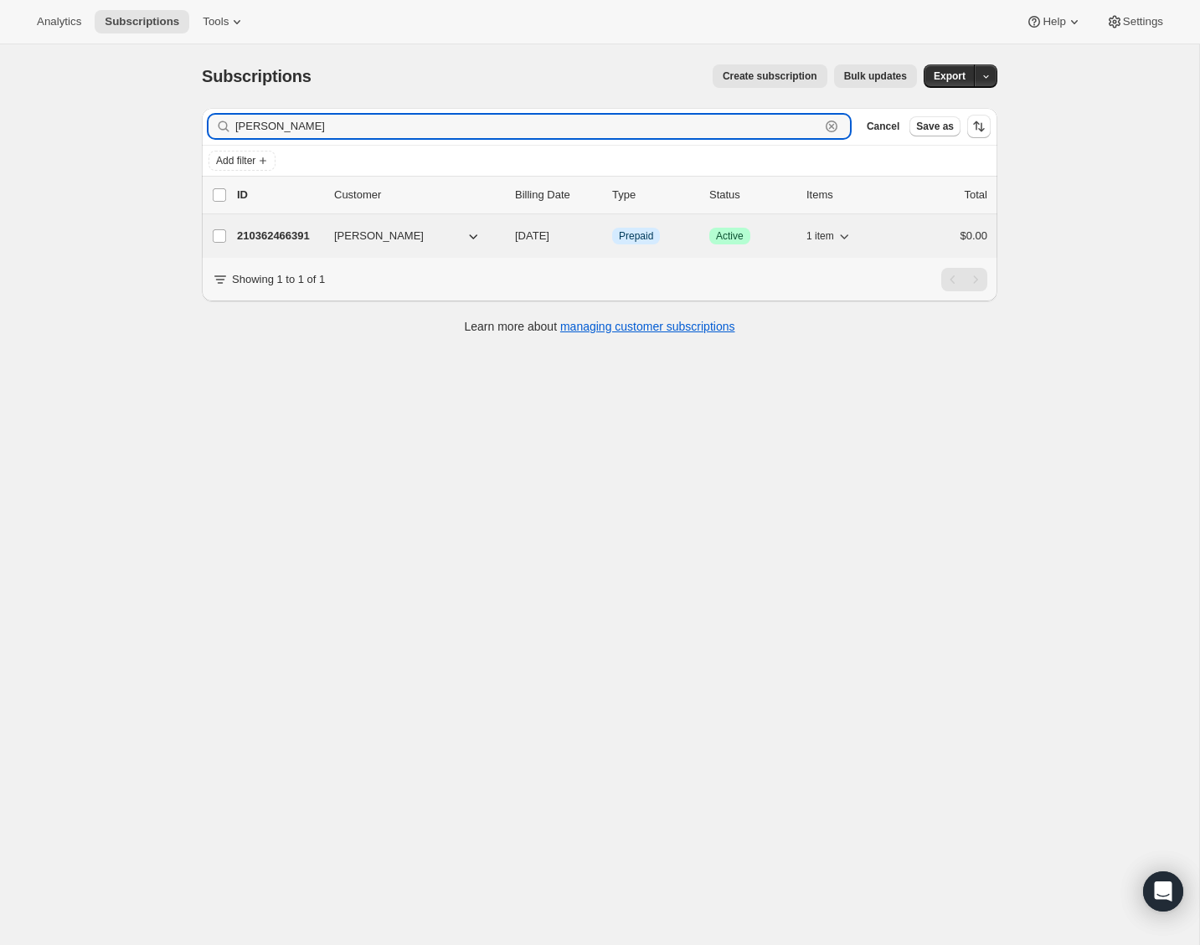
type input "[PERSON_NAME]"
click at [284, 246] on div "210362466391 [PERSON_NAME] [DATE] Info Prepaid Success Active 1 item $0.00" at bounding box center [612, 235] width 750 height 23
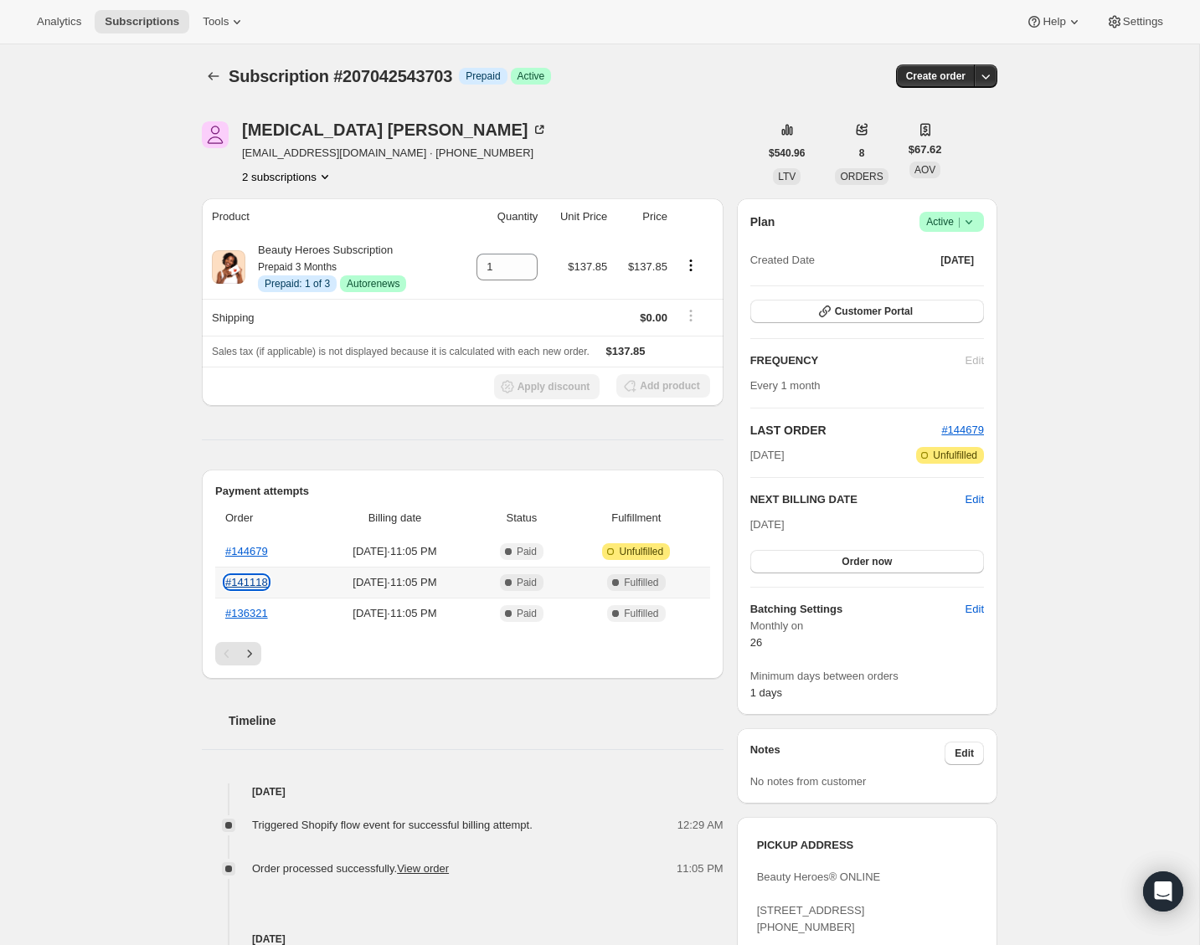
click at [263, 583] on link "#141118" at bounding box center [246, 582] width 43 height 13
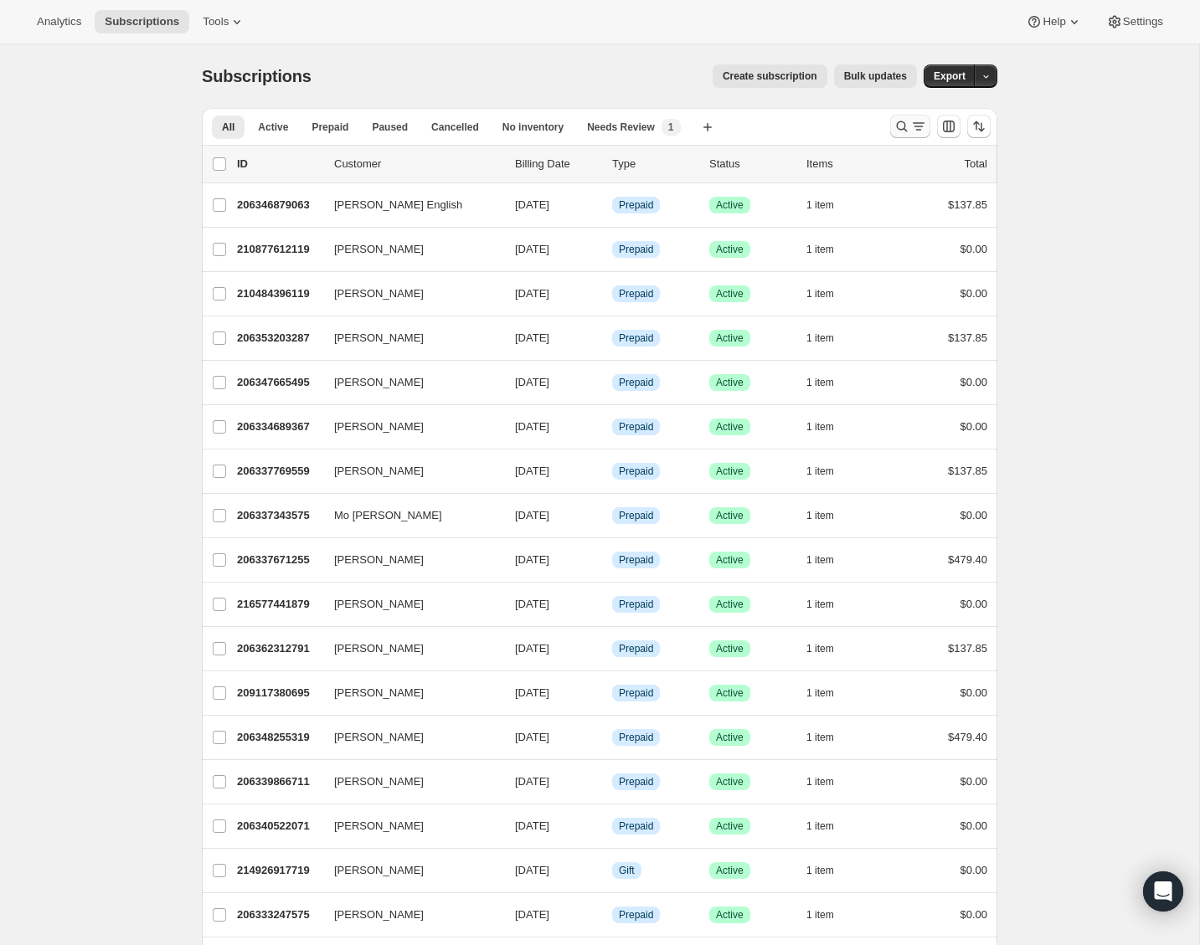
click at [902, 131] on icon "Search and filter results" at bounding box center [901, 126] width 17 height 17
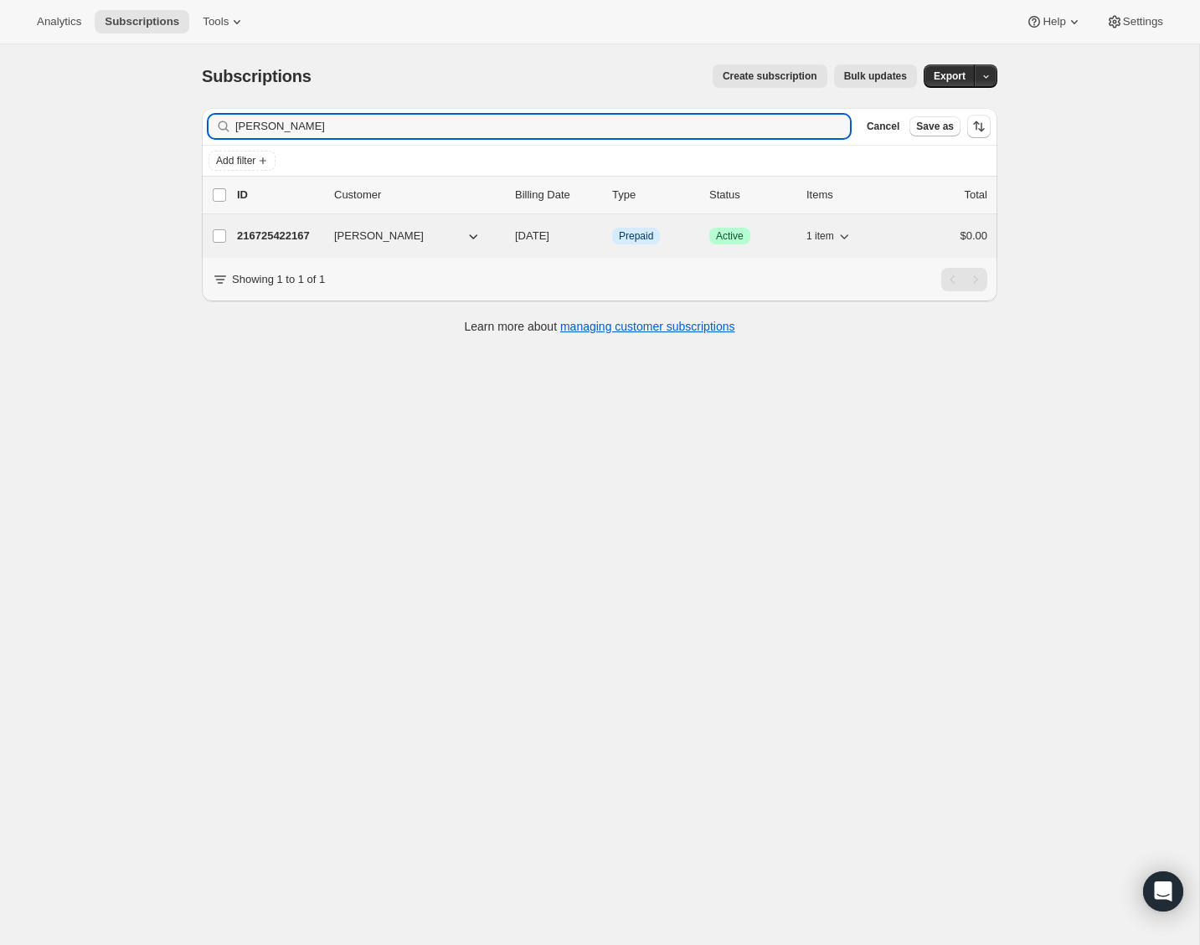
type input "[PERSON_NAME]"
click at [281, 242] on p "216725422167" at bounding box center [279, 236] width 84 height 17
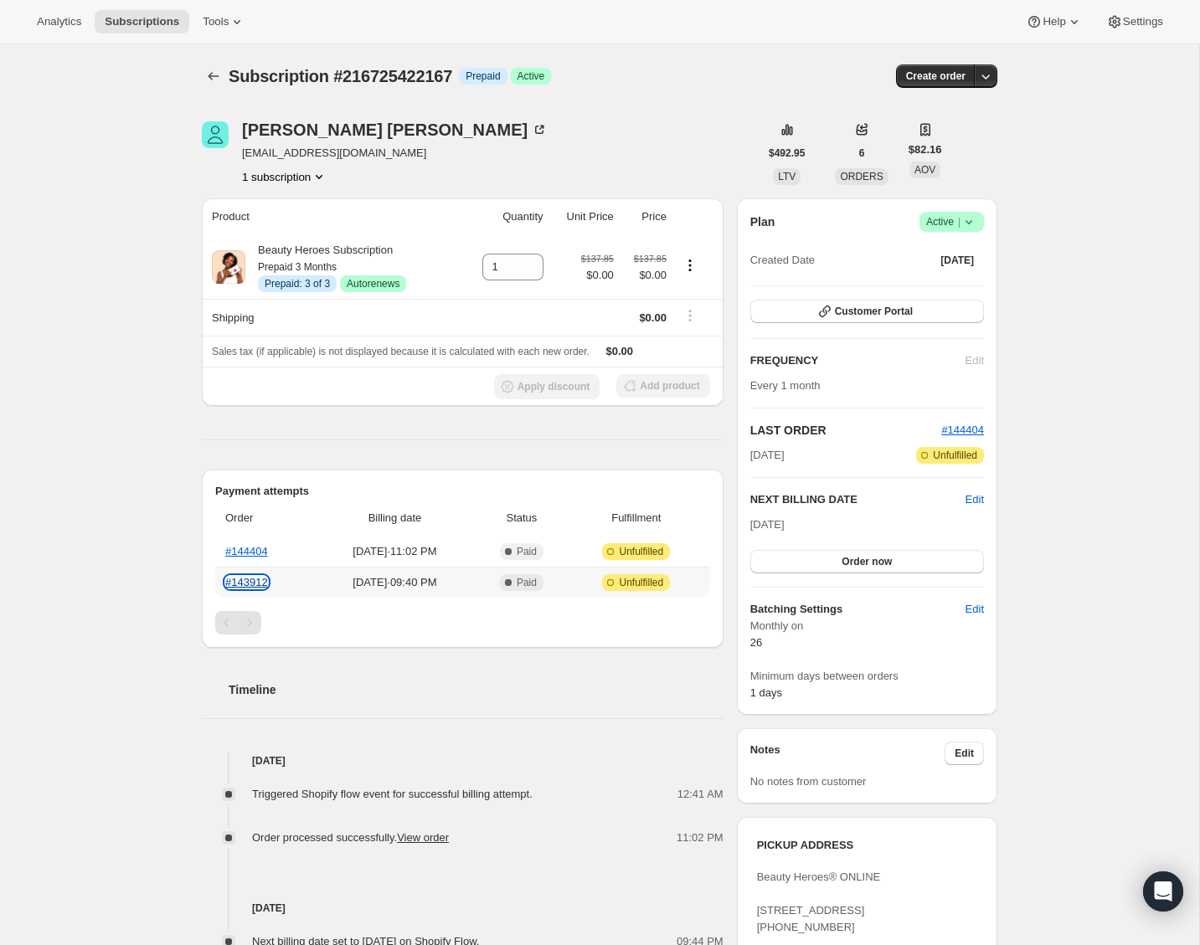
click at [236, 578] on link "#143912" at bounding box center [246, 582] width 43 height 13
drag, startPoint x: 408, startPoint y: 151, endPoint x: 241, endPoint y: 149, distance: 166.6
click at [241, 149] on div "Christopher Spratt christopherspratt@yahoo.com 1 subscription" at bounding box center [480, 153] width 557 height 64
copy span "[EMAIL_ADDRESS][DOMAIN_NAME]"
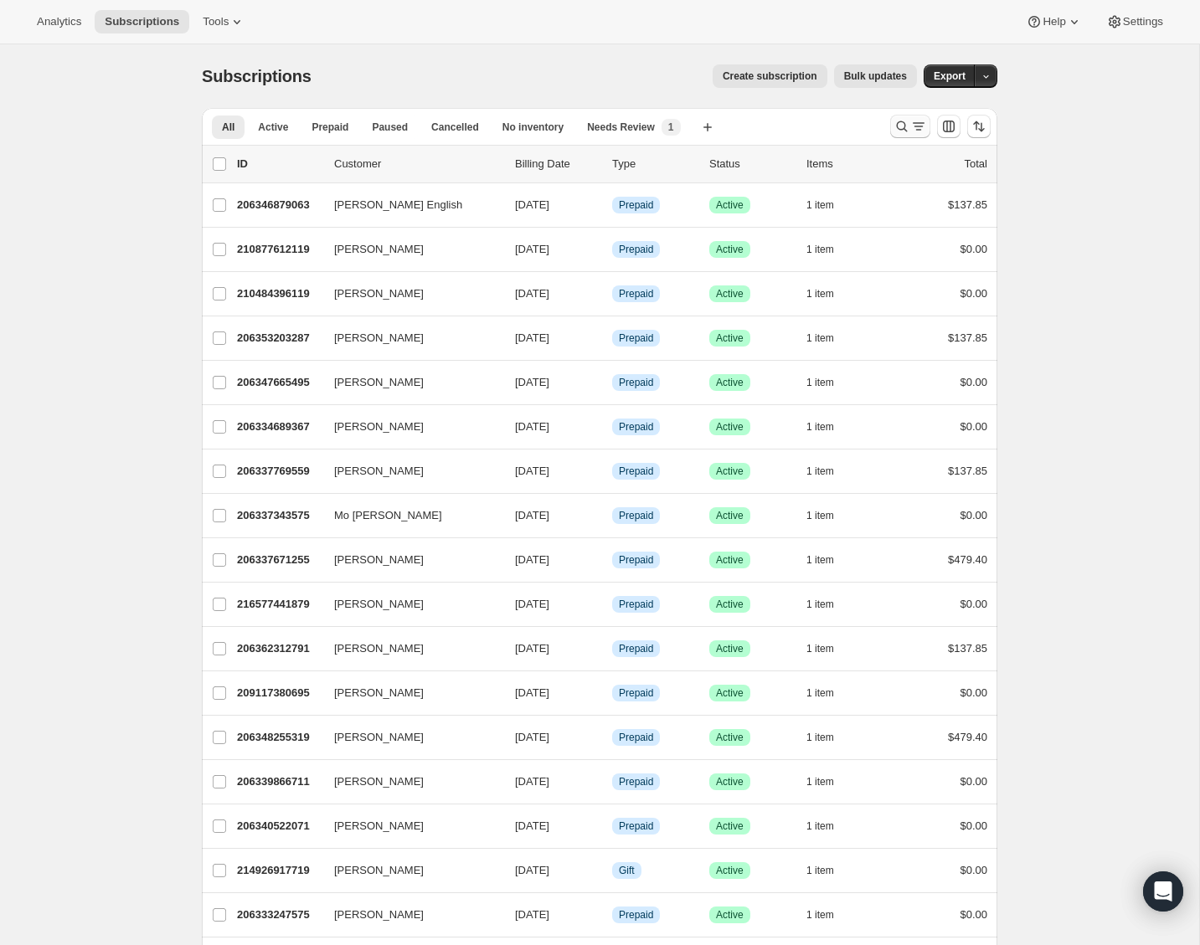
click at [902, 126] on icon "Search and filter results" at bounding box center [901, 126] width 17 height 17
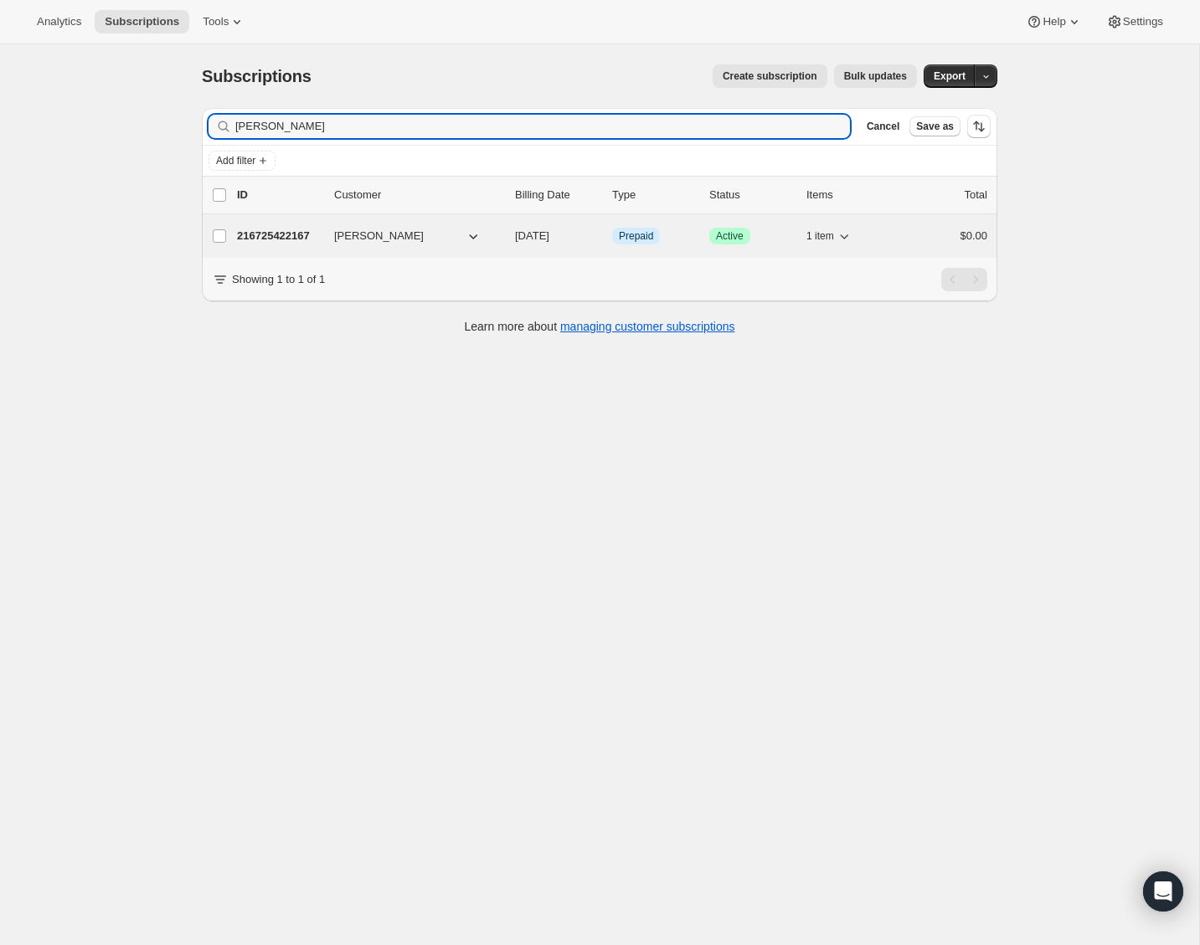
type input "[PERSON_NAME]"
click at [285, 234] on p "216725422167" at bounding box center [279, 236] width 84 height 17
